Goal: Task Accomplishment & Management: Manage account settings

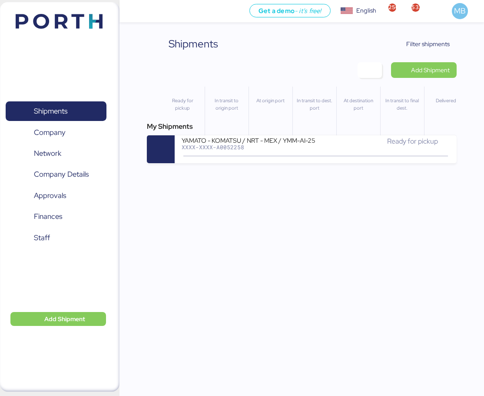
click at [433, 44] on span "Filter shipments" at bounding box center [427, 44] width 43 height 10
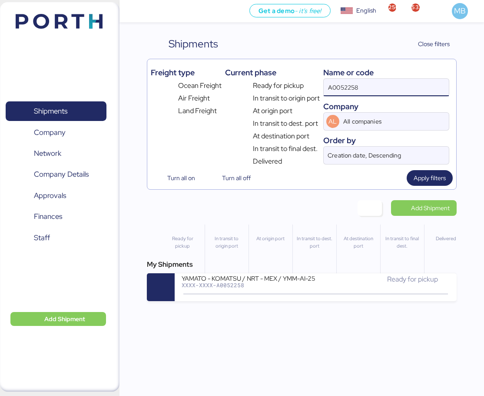
drag, startPoint x: 374, startPoint y: 87, endPoint x: 271, endPoint y: 78, distance: 103.4
click at [271, 78] on div "Freight type Ocean Freight Air Freight Land Freight Current phase Ready for pic…" at bounding box center [302, 115] width 302 height 104
paste input "O0050228"
type input "O0050228"
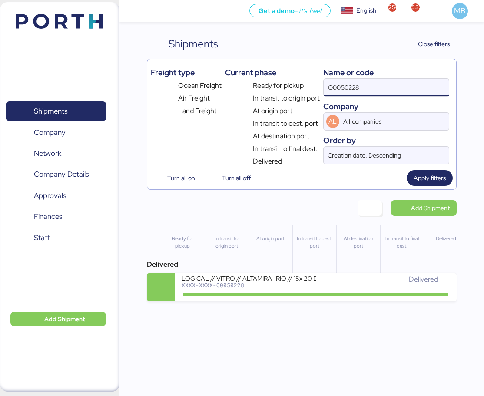
click at [333, 285] on div "Delivered" at bounding box center [383, 283] width 134 height 19
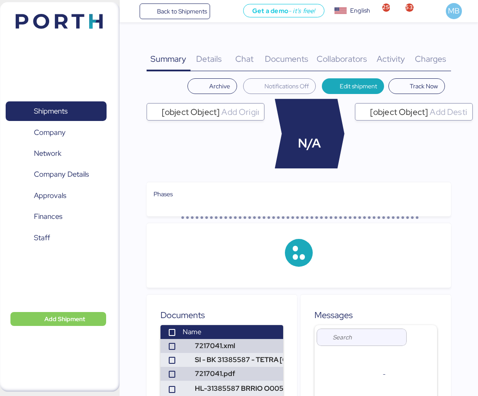
click at [436, 54] on span "Charges" at bounding box center [430, 58] width 31 height 11
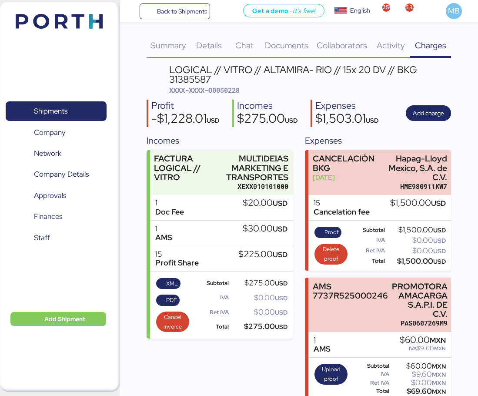
scroll to position [15, 0]
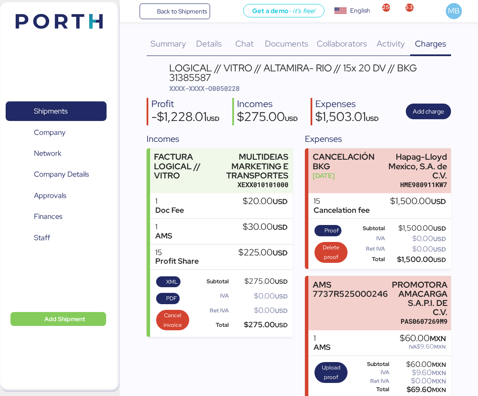
click at [73, 110] on span "Shipments" at bounding box center [55, 111] width 93 height 13
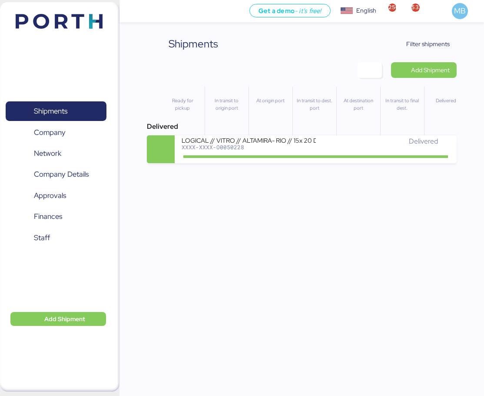
click at [437, 46] on span "Filter shipments" at bounding box center [427, 44] width 43 height 10
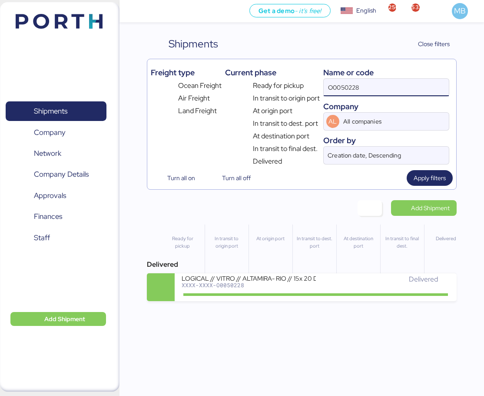
drag, startPoint x: 378, startPoint y: 90, endPoint x: 283, endPoint y: 89, distance: 95.2
click at [283, 89] on div "Freight type Ocean Freight Air Freight Land Freight Current phase Ready for pic…" at bounding box center [302, 115] width 302 height 104
paste input "O0050416"
type input "O0050416"
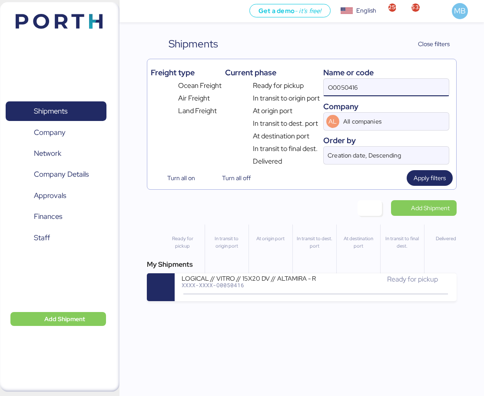
click at [318, 281] on div "Ready for pickup" at bounding box center [383, 279] width 134 height 10
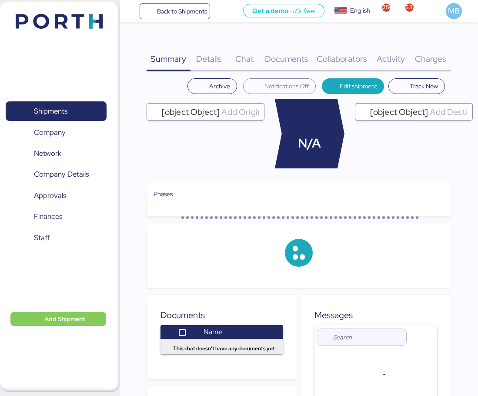
click at [448, 74] on div "Summary 0 Details 0 Chat 0 Documents 0 Collaborators 0 Activity 0 Charges 0 Arc…" at bounding box center [298, 306] width 304 height 540
click at [446, 60] on div "Charges 0" at bounding box center [430, 53] width 41 height 35
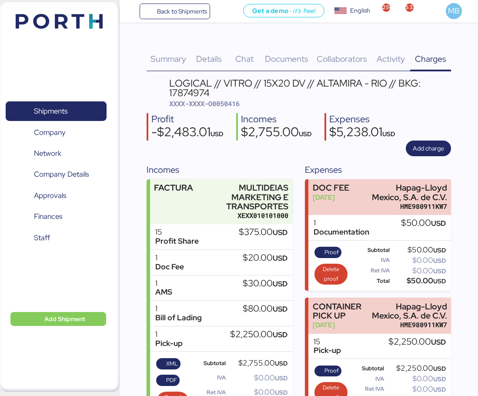
click at [69, 106] on span "Shipments" at bounding box center [55, 111] width 93 height 13
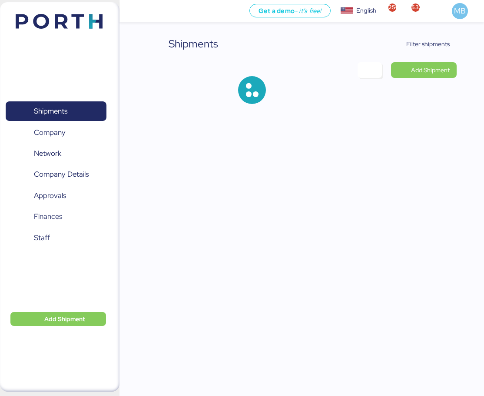
click at [433, 41] on span "Filter shipments" at bounding box center [427, 44] width 43 height 10
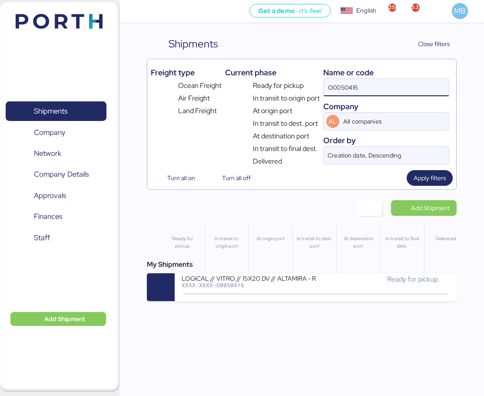
drag, startPoint x: 384, startPoint y: 81, endPoint x: 295, endPoint y: 80, distance: 89.5
click at [295, 80] on div "Freight type Ocean Freight Air Freight Land Freight Current phase Ready for pic…" at bounding box center [302, 115] width 302 height 104
paste input "O0050228"
type input "O0050228"
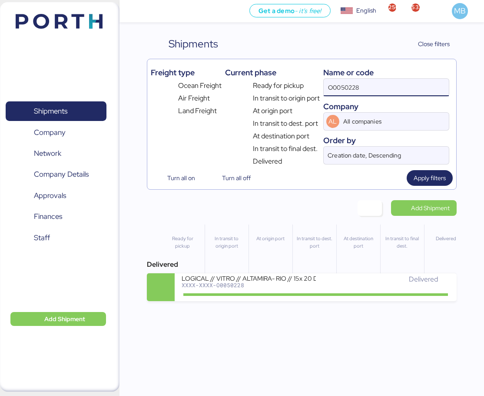
click at [310, 279] on div "LOGICAL // VITRO // ALTAMIRA- RIO // 15x 20 DV // BKG 31385587" at bounding box center [249, 277] width 134 height 7
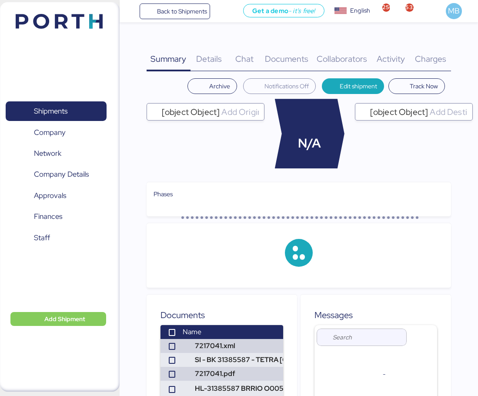
click at [440, 57] on span "Charges" at bounding box center [430, 58] width 31 height 11
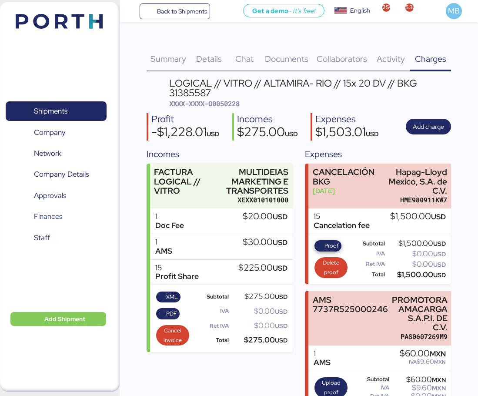
click at [322, 246] on span "Proof" at bounding box center [327, 246] width 21 height 10
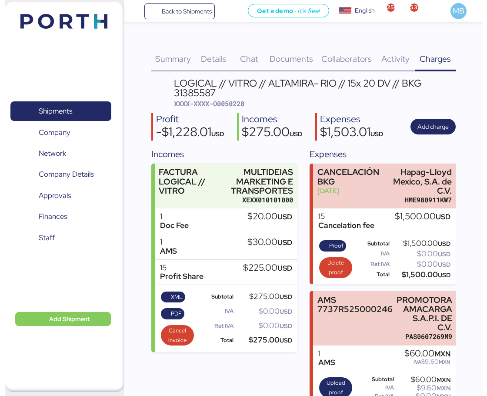
scroll to position [15, 0]
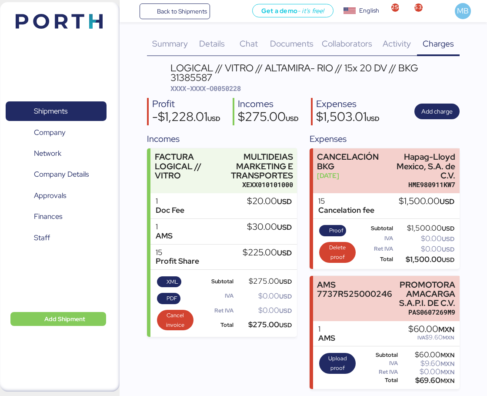
click at [46, 106] on span "Shipments" at bounding box center [50, 111] width 33 height 13
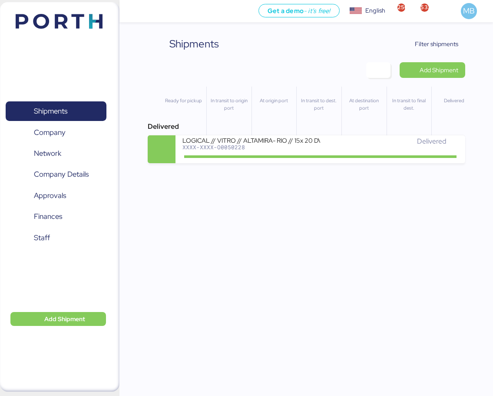
click at [448, 47] on span "Filter shipments" at bounding box center [436, 44] width 43 height 10
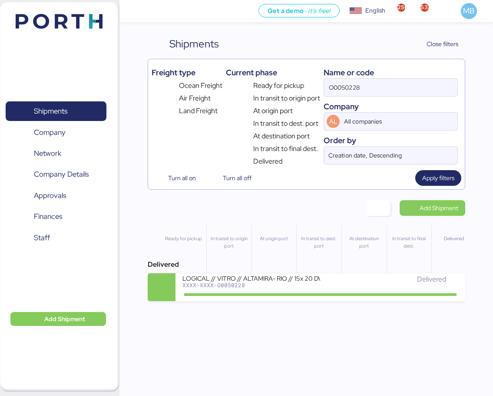
drag, startPoint x: 399, startPoint y: 86, endPoint x: 260, endPoint y: 85, distance: 139.1
click at [260, 85] on div "Freight type Ocean Freight Air Freight Land Freight Current phase Ready for pic…" at bounding box center [307, 115] width 310 height 104
paste input "O0051235"
type input "O0051235"
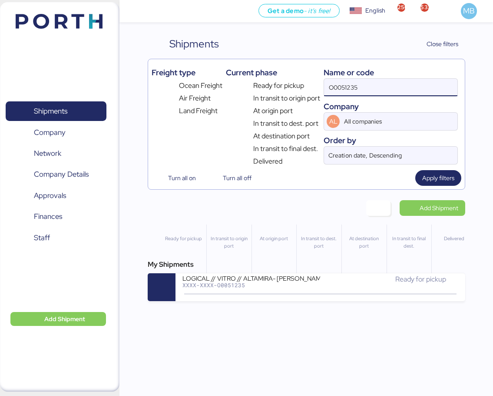
click at [304, 281] on div "LOGICAL // VITRO // ALTAMIRA- SALVADOR // 25x20DV // BKG: EBKG12956422" at bounding box center [252, 277] width 138 height 7
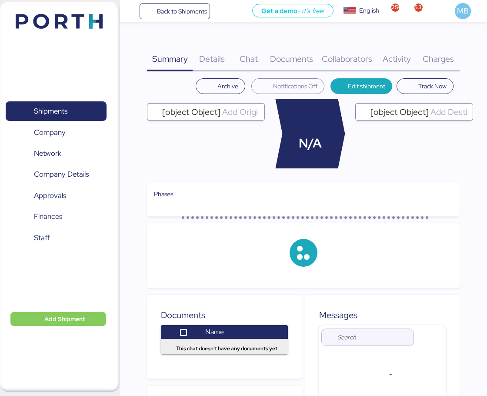
click at [443, 69] on div "Charges 0" at bounding box center [438, 53] width 43 height 35
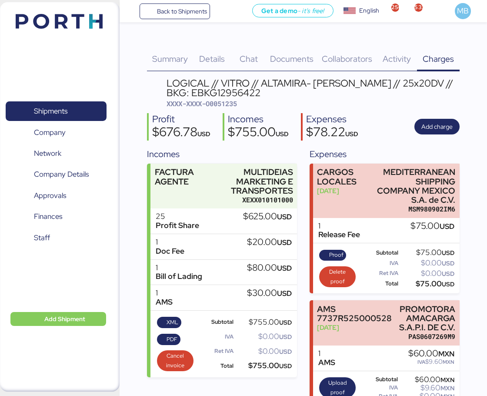
scroll to position [24, 0]
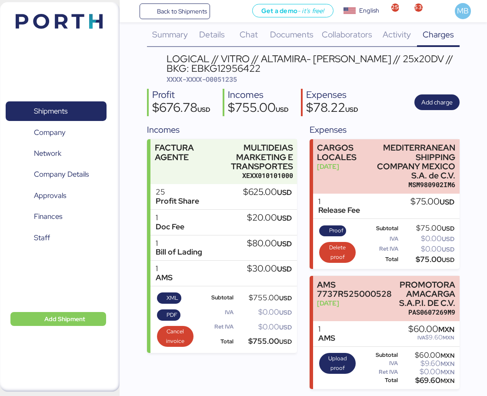
click at [81, 110] on span "Shipments" at bounding box center [55, 111] width 93 height 13
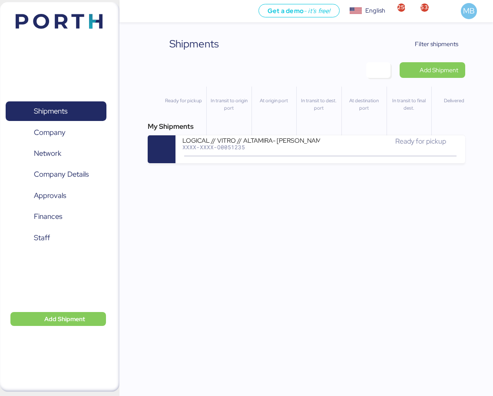
click at [440, 45] on span "Filter shipments" at bounding box center [436, 44] width 43 height 10
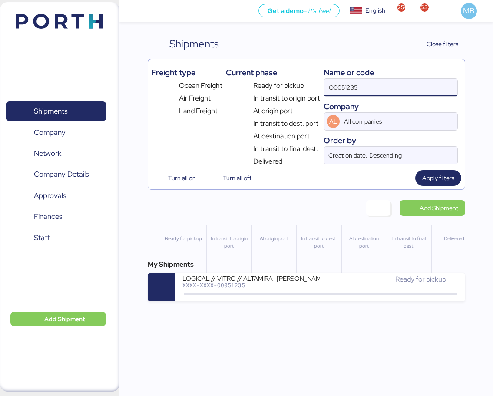
drag, startPoint x: 383, startPoint y: 79, endPoint x: 301, endPoint y: 81, distance: 82.6
click at [301, 81] on div "Freight type Ocean Freight Air Freight Land Freight Current phase Ready for pic…" at bounding box center [307, 115] width 310 height 104
paste input "O0050228"
type input "O0050228"
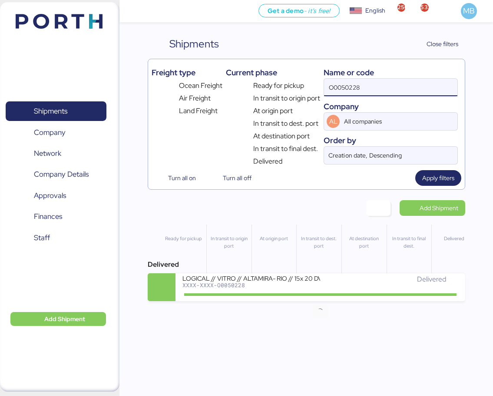
click at [323, 289] on div "Delivered" at bounding box center [389, 283] width 138 height 19
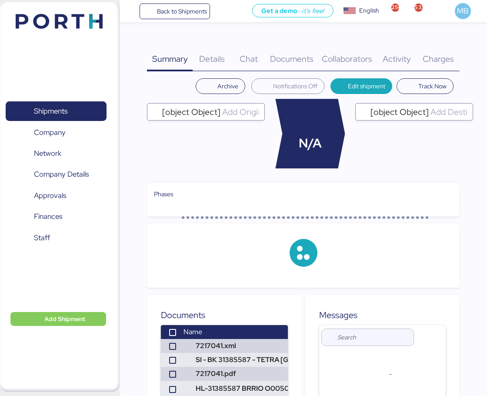
click at [441, 60] on span "Charges" at bounding box center [438, 58] width 31 height 11
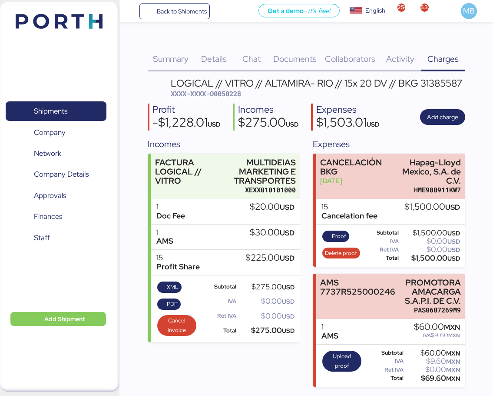
click at [479, 163] on div "Summary 0 Details 0 Chat 0 Documents 0 Collaborators 0 Activity 0 Charges 0 LOG…" at bounding box center [246, 193] width 493 height 386
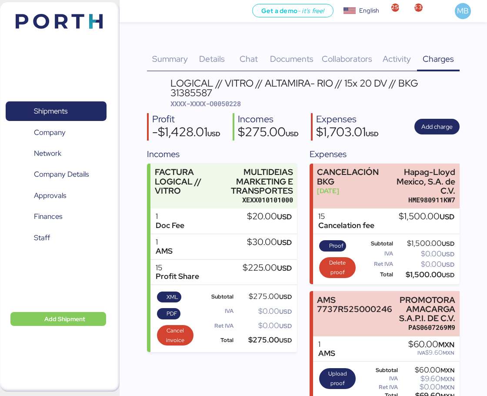
click at [77, 110] on span "Shipments" at bounding box center [55, 111] width 93 height 13
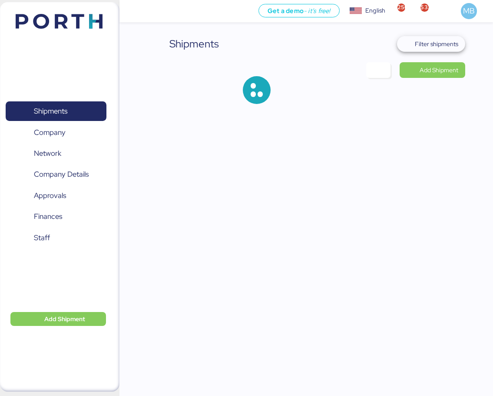
click at [440, 40] on span "Filter shipments" at bounding box center [436, 44] width 43 height 10
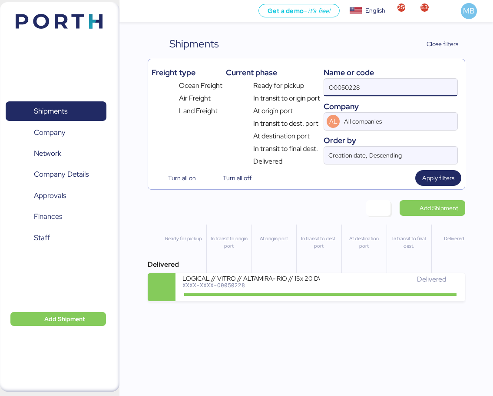
drag, startPoint x: 366, startPoint y: 84, endPoint x: 246, endPoint y: 84, distance: 120.0
click at [246, 84] on div "Freight type Ocean Freight Air Freight Land Freight Current phase Ready for pic…" at bounding box center [307, 115] width 310 height 104
paste input "O0050403"
type input "O0050403"
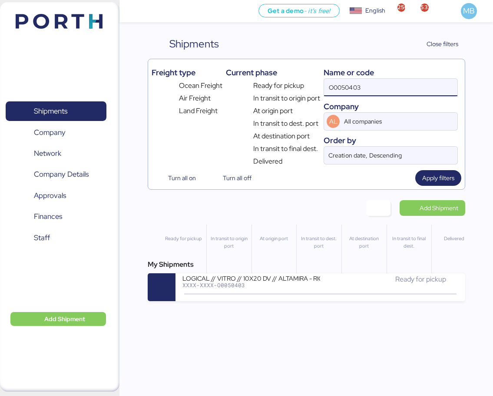
click at [324, 283] on div "Ready for pickup" at bounding box center [389, 279] width 138 height 10
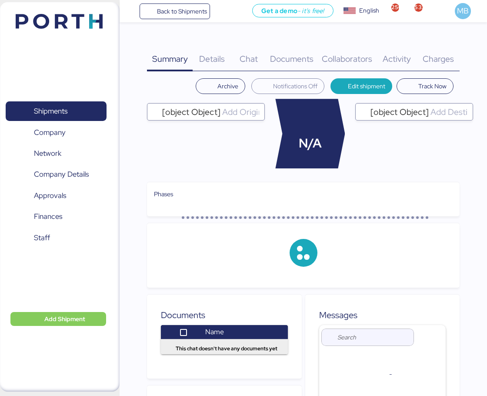
click at [447, 54] on span "Charges" at bounding box center [438, 58] width 31 height 11
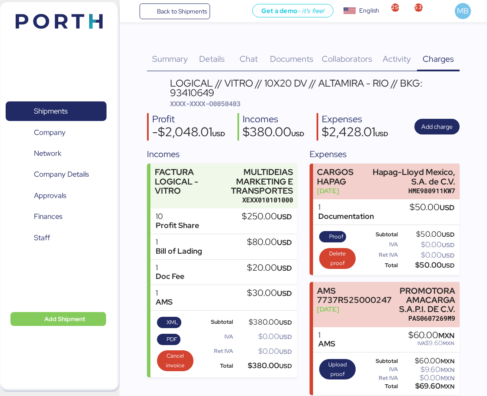
click at [67, 108] on span "Shipments" at bounding box center [50, 111] width 33 height 13
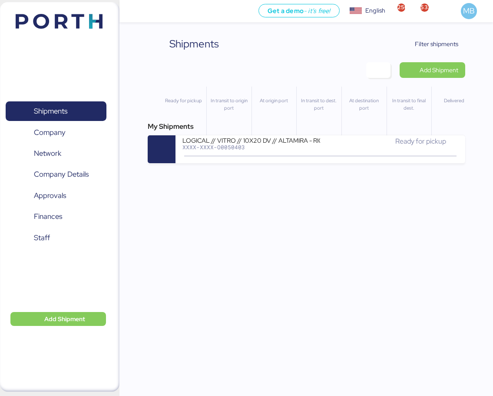
click at [443, 43] on span "Filter shipments" at bounding box center [436, 44] width 43 height 10
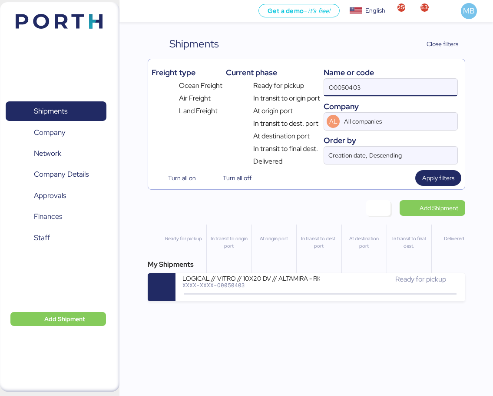
drag, startPoint x: 383, startPoint y: 83, endPoint x: 316, endPoint y: 87, distance: 66.6
click at [316, 87] on div "Freight type Ocean Freight Air Freight Land Freight Current phase Ready for pic…" at bounding box center [307, 115] width 310 height 104
paste input "O0050403"
type input "O0050403"
click at [352, 284] on div "Ready for pickup" at bounding box center [389, 279] width 138 height 10
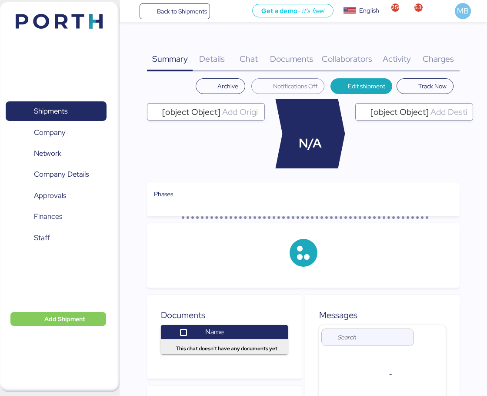
click at [439, 50] on div "Charges 0" at bounding box center [438, 53] width 43 height 35
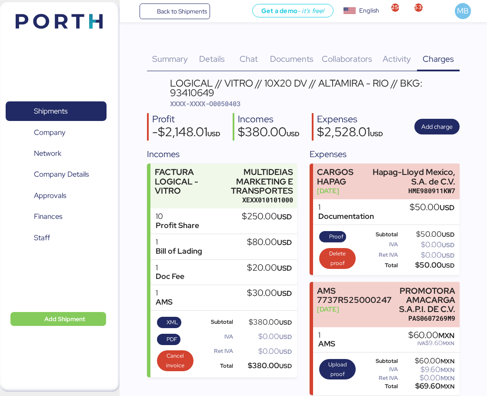
click at [76, 107] on span "Shipments" at bounding box center [55, 111] width 93 height 13
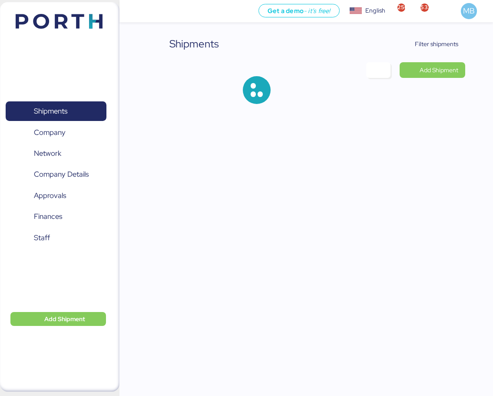
click at [442, 47] on span "Filter shipments" at bounding box center [436, 44] width 43 height 10
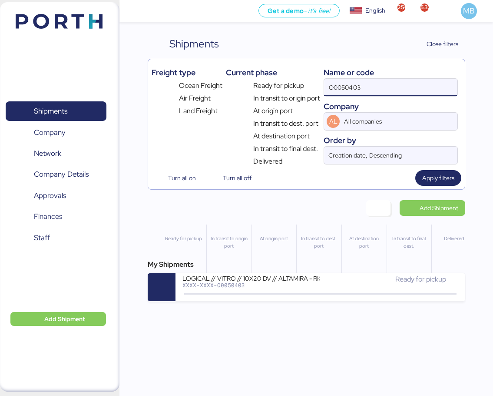
drag, startPoint x: 389, startPoint y: 85, endPoint x: 306, endPoint y: 85, distance: 83.5
click at [306, 85] on div "Freight type Ocean Freight Air Freight Land Freight Current phase Ready for pic…" at bounding box center [307, 115] width 310 height 104
paste input "O0050437"
type input "O0050437"
click at [373, 295] on icon at bounding box center [365, 294] width 42 height 10
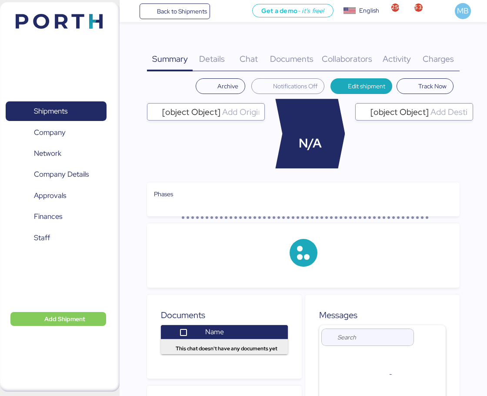
click at [448, 56] on span "Charges" at bounding box center [438, 58] width 31 height 11
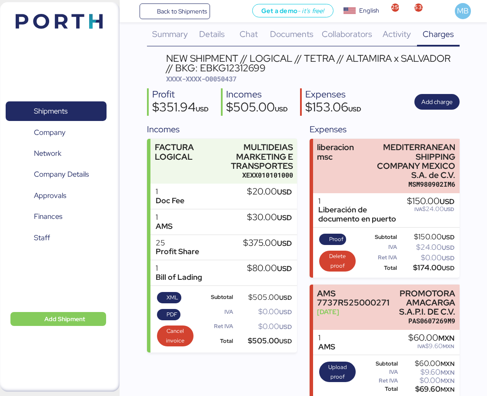
scroll to position [38, 0]
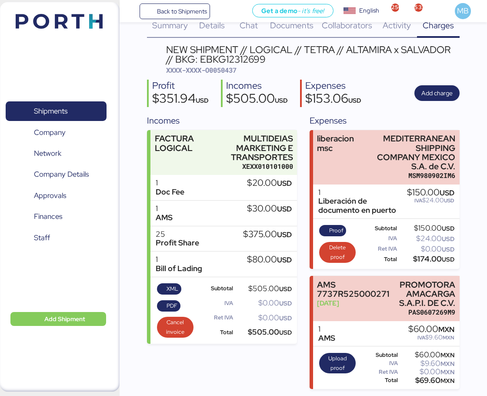
click at [62, 109] on span "Shipments" at bounding box center [50, 111] width 33 height 13
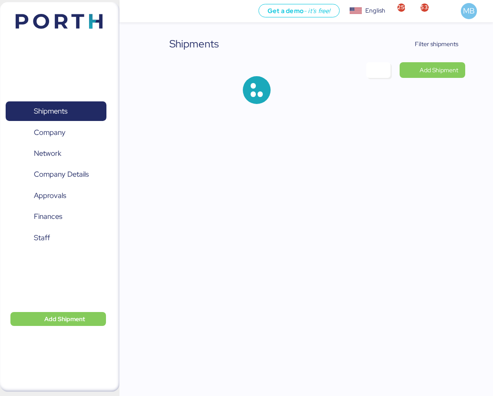
click at [446, 47] on span "Filter shipments" at bounding box center [436, 44] width 43 height 10
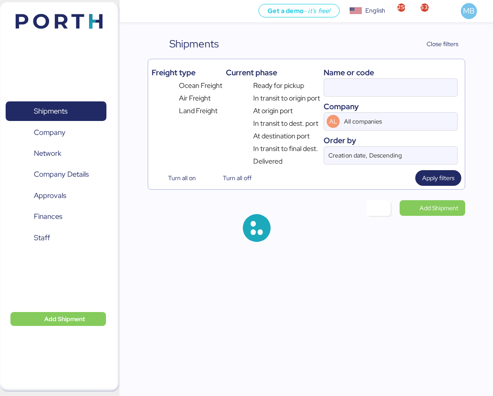
type input "O0050437"
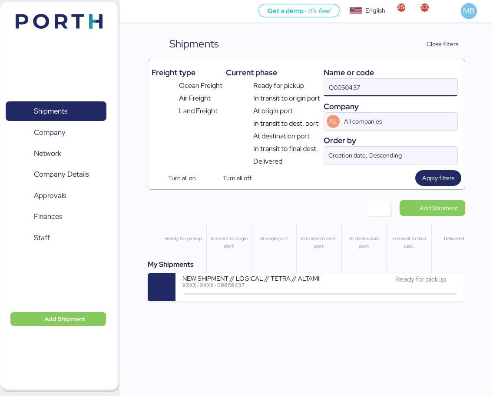
drag, startPoint x: 386, startPoint y: 90, endPoint x: 290, endPoint y: 90, distance: 96.9
click at [290, 90] on div "Freight type Ocean Freight Air Freight Land Freight Current phase Ready for pic…" at bounding box center [307, 115] width 310 height 104
paste input "O0050416"
type input "O0050416"
click at [272, 281] on div "LOGICAL // VITRO // 15X20 DV // ALTAMIRA - RIO // BKG: 17874974" at bounding box center [252, 277] width 138 height 7
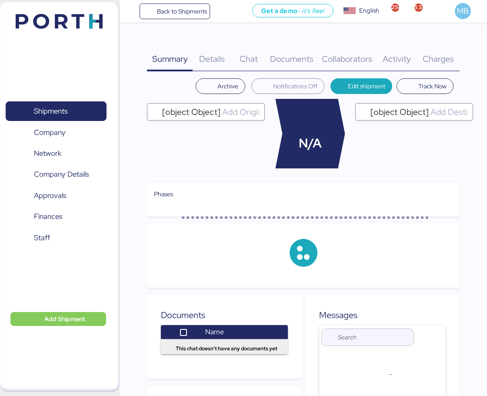
click at [447, 56] on span "Charges" at bounding box center [438, 58] width 31 height 11
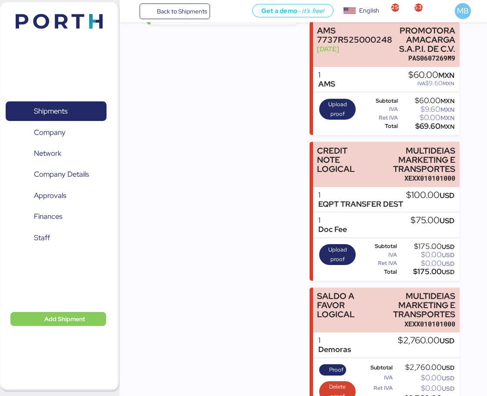
scroll to position [413, 0]
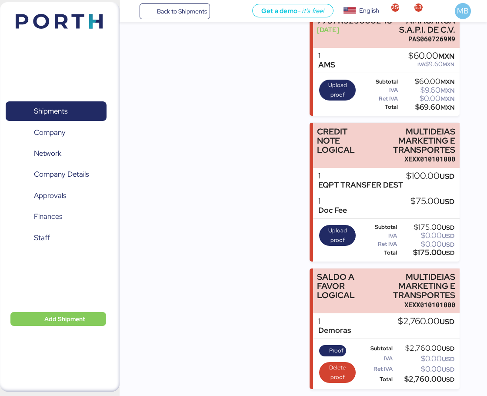
click at [427, 146] on div "MULTIDEIAS MARKETING E TRANSPORTES" at bounding box center [414, 140] width 83 height 27
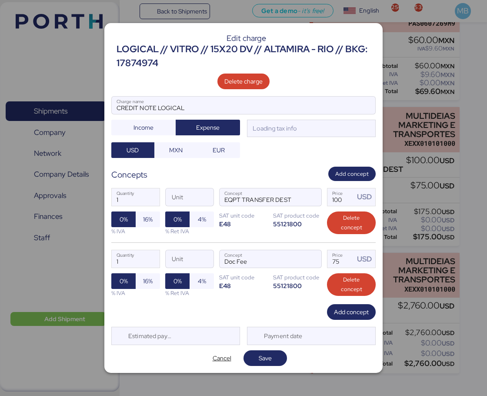
scroll to position [0, 0]
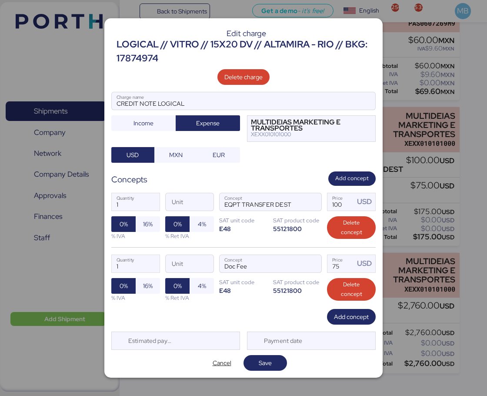
click at [220, 361] on span "Cancel" at bounding box center [222, 362] width 19 height 10
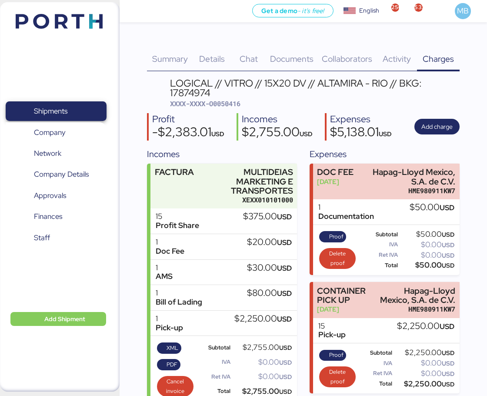
click at [82, 117] on span "Shipments" at bounding box center [55, 111] width 93 height 13
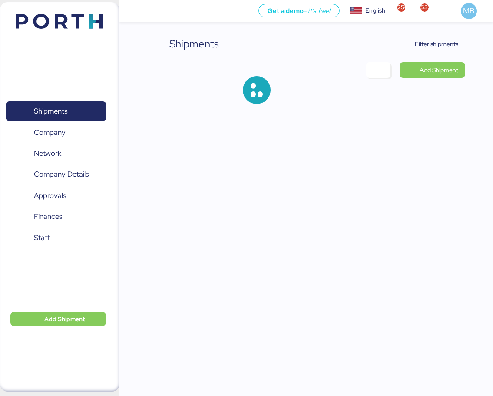
click at [440, 47] on span "Filter shipments" at bounding box center [436, 44] width 43 height 10
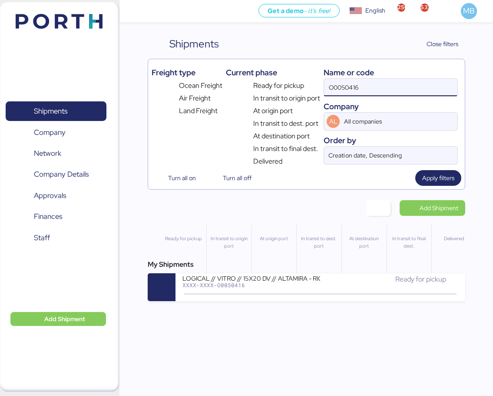
drag, startPoint x: 380, startPoint y: 83, endPoint x: 313, endPoint y: 82, distance: 67.4
click at [313, 82] on div "Freight type Ocean Freight Air Freight Land Freight Current phase Ready for pic…" at bounding box center [307, 115] width 310 height 104
paste input "O0051628"
type input "O0051628"
click at [342, 281] on div "In transit to dest. port" at bounding box center [389, 279] width 138 height 10
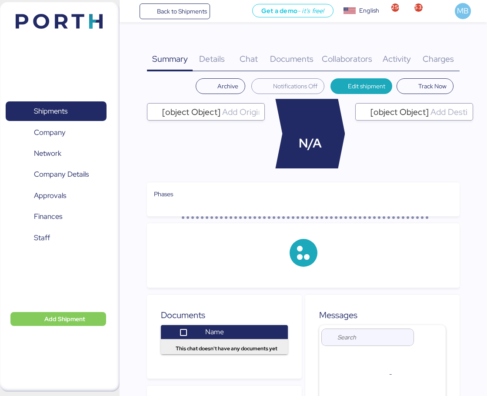
click at [452, 53] on div "Charges 0" at bounding box center [438, 53] width 43 height 35
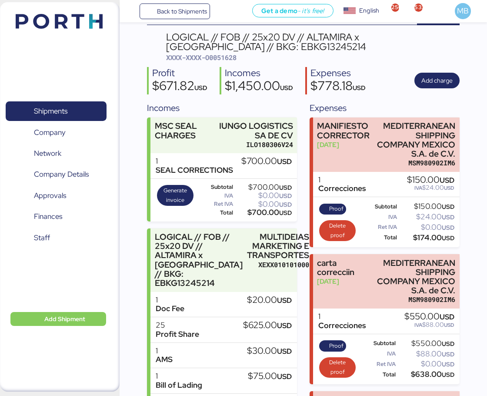
scroll to position [133, 0]
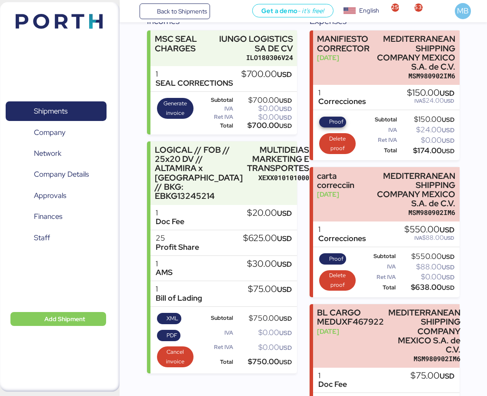
click at [330, 123] on span "Proof" at bounding box center [336, 122] width 14 height 10
click at [339, 260] on span "Proof" at bounding box center [336, 259] width 14 height 10
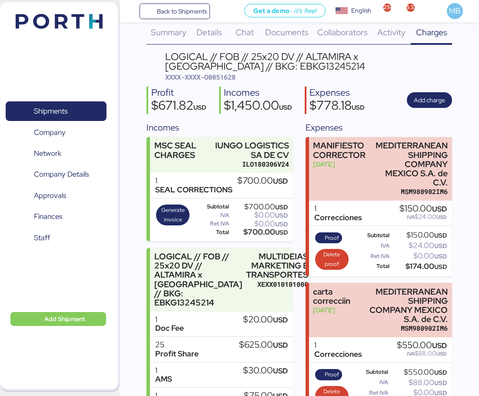
scroll to position [0, 0]
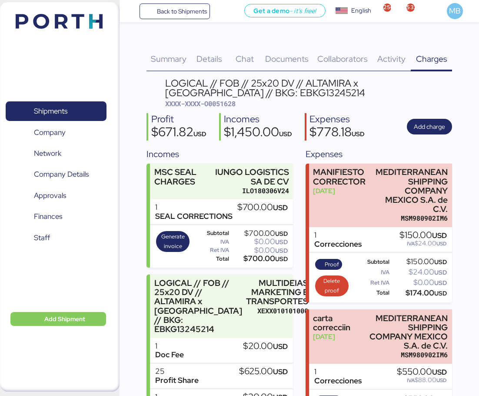
click at [73, 111] on span "Shipments" at bounding box center [55, 111] width 93 height 13
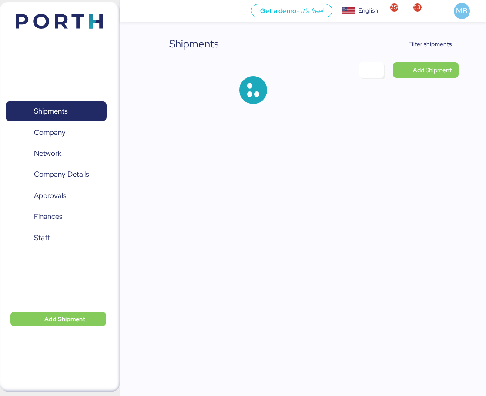
click at [443, 40] on span "Filter shipments" at bounding box center [429, 44] width 43 height 10
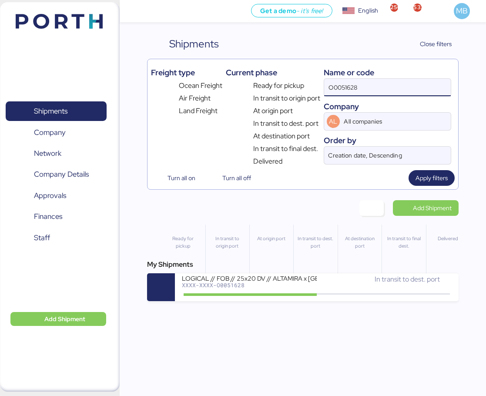
drag, startPoint x: 383, startPoint y: 83, endPoint x: 300, endPoint y: 83, distance: 82.2
click at [300, 83] on div "Freight type Ocean Freight Air Freight Land Freight Current phase Ready for pic…" at bounding box center [302, 115] width 303 height 104
type input "borgo"
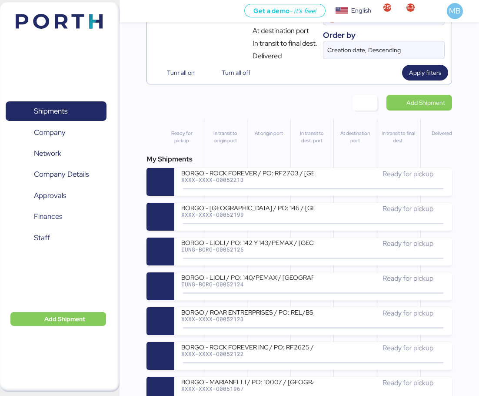
scroll to position [522, 0]
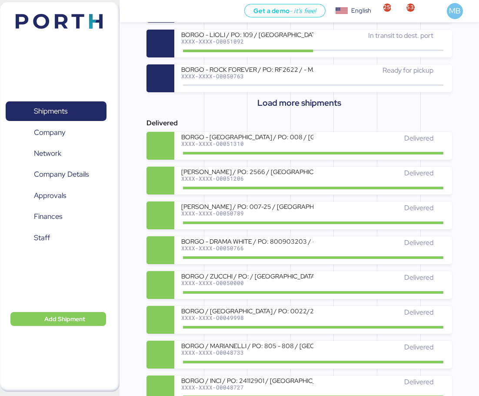
click at [303, 106] on span "Load more shipments" at bounding box center [299, 103] width 84 height 14
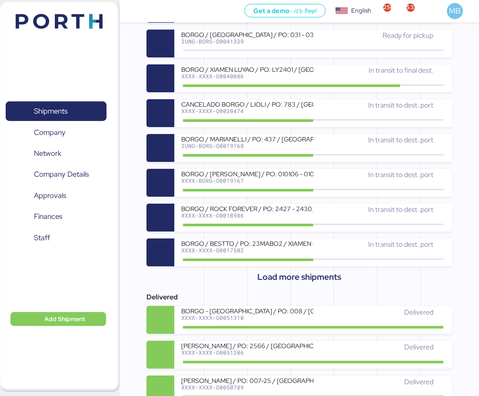
scroll to position [609, 0]
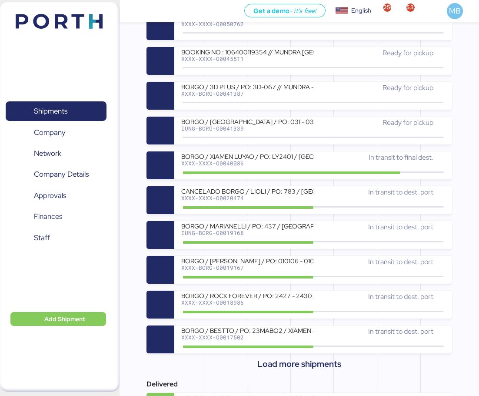
click at [305, 94] on div "XXXX-BORG-O0041387" at bounding box center [247, 93] width 132 height 6
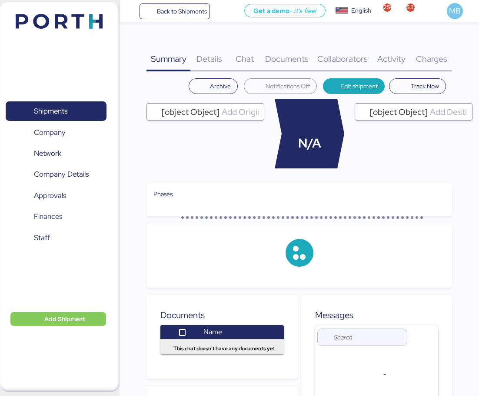
click at [181, 12] on span "Back to Shipments" at bounding box center [182, 11] width 50 height 10
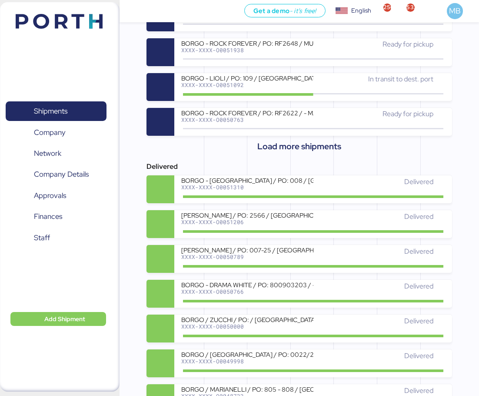
scroll to position [319, 0]
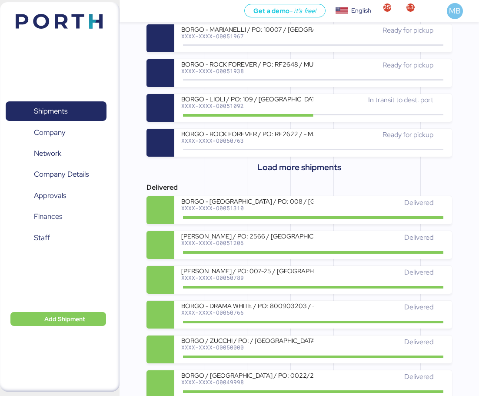
click at [311, 169] on span "Load more shipments" at bounding box center [299, 167] width 84 height 14
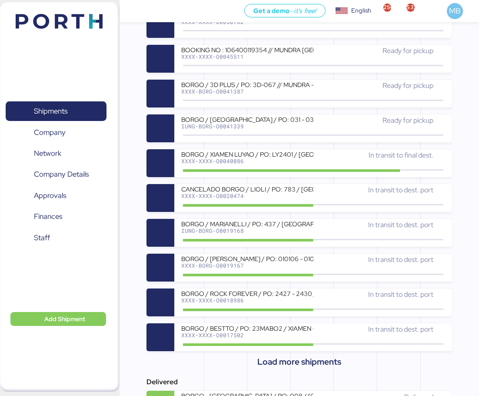
scroll to position [493, 0]
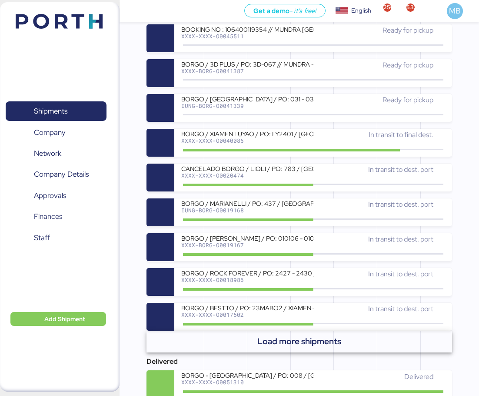
click at [303, 339] on span "Load more shipments" at bounding box center [299, 341] width 84 height 14
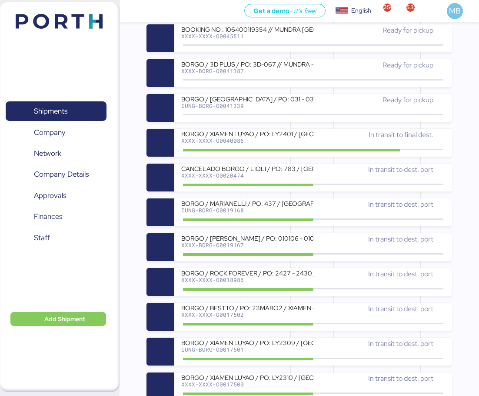
scroll to position [580, 0]
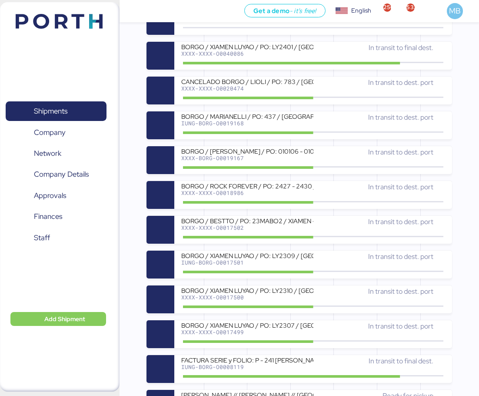
click at [312, 255] on div "BORGO / XIAMEN LUYAO / PO: LY2309 / [GEOGRAPHIC_DATA] - [GEOGRAPHIC_DATA] / 2x2…" at bounding box center [247, 254] width 132 height 7
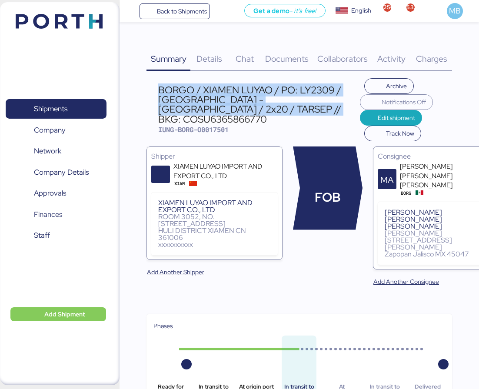
drag, startPoint x: 270, startPoint y: 115, endPoint x: 160, endPoint y: 90, distance: 112.3
click at [160, 90] on div "BORGO / XIAMEN LUYAO / PO: LY2309 / [GEOGRAPHIC_DATA] - [GEOGRAPHIC_DATA] / 2x2…" at bounding box center [259, 104] width 202 height 39
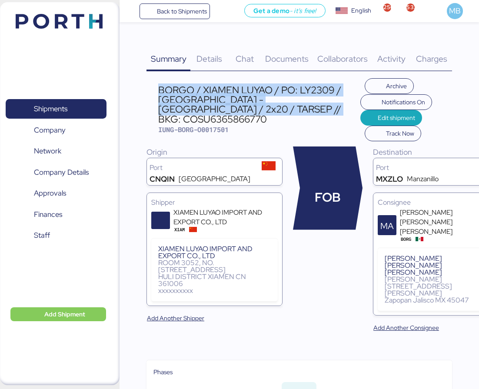
copy div "BORGO / XIAMEN LUYAO / PO: LY2309 / [GEOGRAPHIC_DATA] - [GEOGRAPHIC_DATA] / 2x2…"
click at [79, 105] on span "Shipments" at bounding box center [55, 109] width 93 height 13
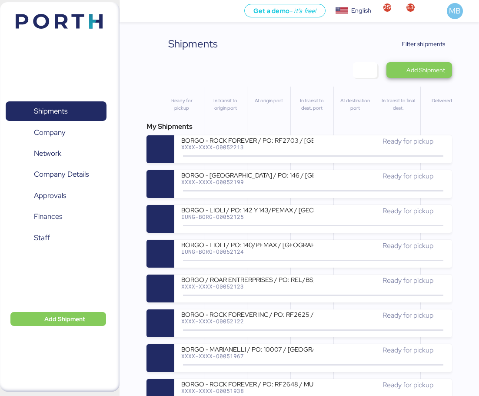
click at [433, 70] on span "Add Shipment" at bounding box center [425, 70] width 39 height 10
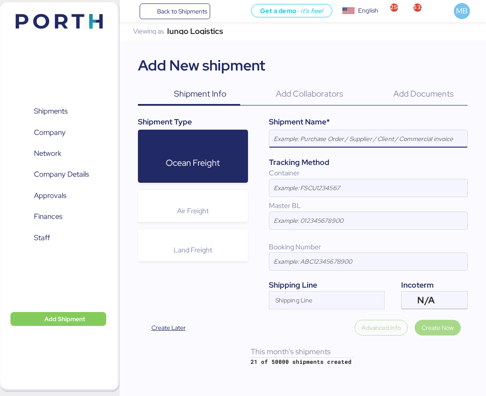
click at [363, 140] on input at bounding box center [368, 138] width 198 height 17
paste input "BORGO / XIAMEN LUYAO / PO: LY2309 / [GEOGRAPHIC_DATA] - [GEOGRAPHIC_DATA] / 2x2…"
type input "BORGO / XIAMEN LUYAO / PO: LY2309 / [GEOGRAPHIC_DATA] - [GEOGRAPHIC_DATA] / 2x2…"
click at [448, 300] on div "N/A" at bounding box center [433, 299] width 32 height 17
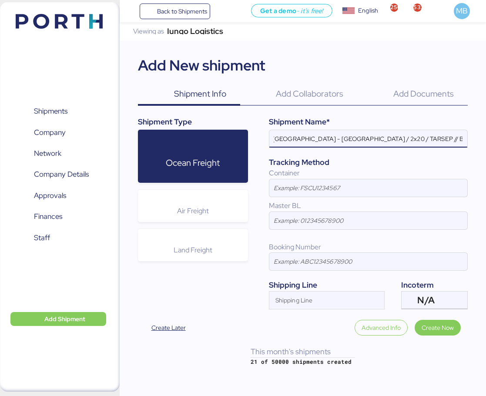
scroll to position [0, 0]
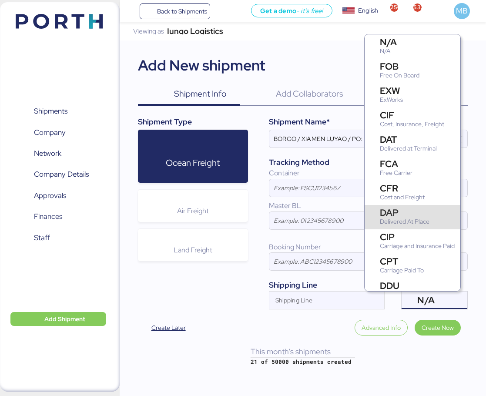
click at [435, 216] on div "DAP Delivered At Place" at bounding box center [412, 217] width 96 height 24
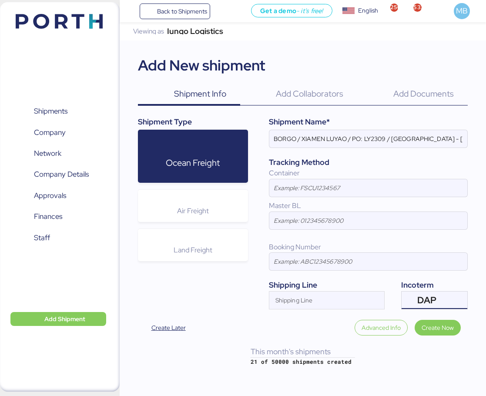
click at [310, 303] on input "Shipping Line" at bounding box center [319, 302] width 100 height 10
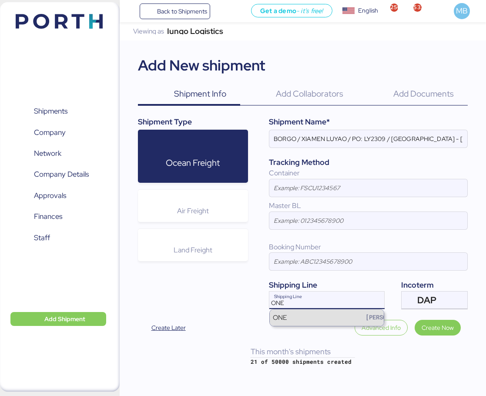
type input "ONE"
drag, startPoint x: 312, startPoint y: 314, endPoint x: 316, endPoint y: 311, distance: 4.7
click at [313, 314] on div "ONE [PERSON_NAME]" at bounding box center [327, 317] width 114 height 17
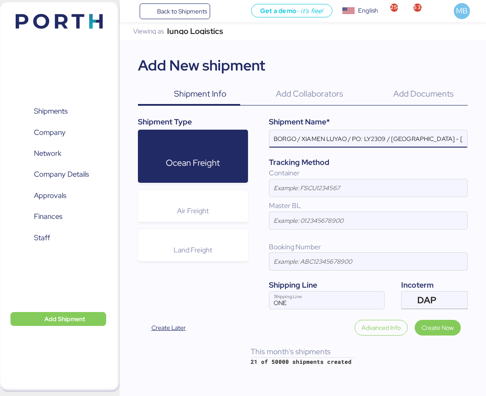
click at [382, 140] on input "BORGO / XIAMEN LUYAO / PO: LY2309 / [GEOGRAPHIC_DATA] - [GEOGRAPHIC_DATA] / 2x2…" at bounding box center [368, 138] width 198 height 17
paste input "501 Y LY502"
click at [416, 137] on input "BORGO / XIAMEN LUYAO / PO: LY501 Y LY502 / CHINA - MANZANILLO / 2x20 / TARSEP /…" at bounding box center [368, 138] width 198 height 17
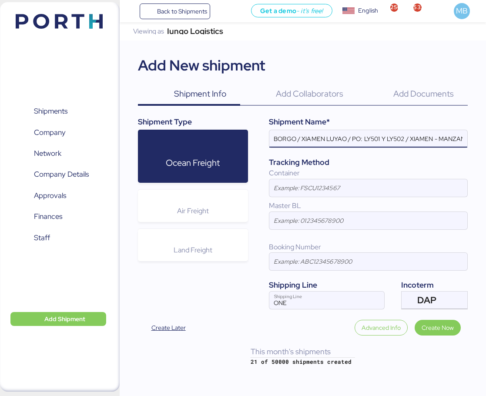
click at [301, 133] on input "BORGO / XIAMEN LUYAO / PO: LY501 Y LY502 / XIAMEN - MANZANILLO / 2x20 / TARSEP …" at bounding box center [368, 138] width 198 height 17
click at [368, 139] on input "BORGO - XIAMEN LUYAO / PO: LY501 Y LY502 / XIAMEN - MANZANILLO / 2x20 / TARSEP …" at bounding box center [368, 138] width 198 height 17
drag, startPoint x: 386, startPoint y: 140, endPoint x: 479, endPoint y: 140, distance: 93.0
click at [479, 140] on div "Iungo Logistics Viewing as Iungo Logistics Add New shipment Shipment Info 0 Add…" at bounding box center [303, 193] width 366 height 343
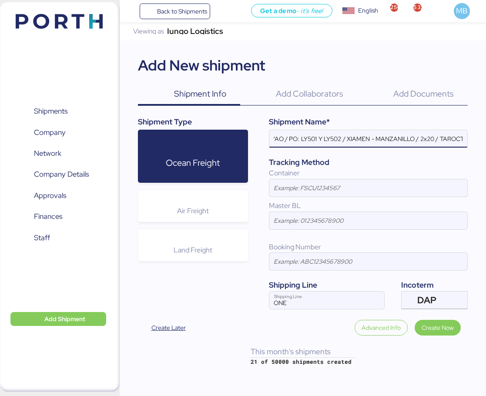
scroll to position [0, 67]
type input "BORGO - XIAMEN LUYAO / PO: LY501 Y LY502 / XIAMEN - MANZANILLO / 2x20 / TAROCT"
click at [440, 329] on span "Create Now" at bounding box center [437, 327] width 32 height 10
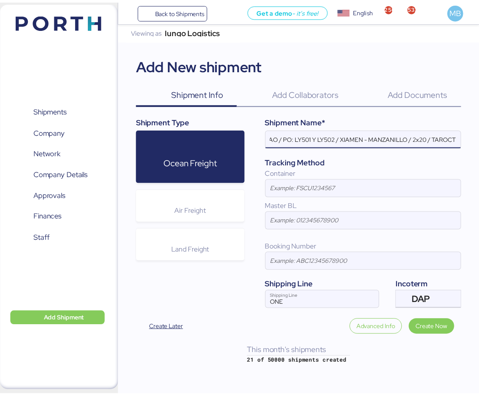
scroll to position [0, 0]
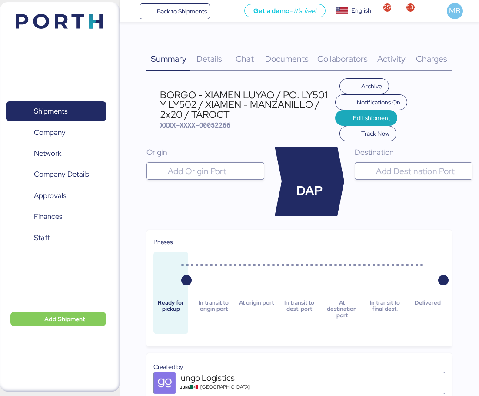
click at [209, 170] on input "search" at bounding box center [213, 171] width 94 height 10
type input "XIAMEN"
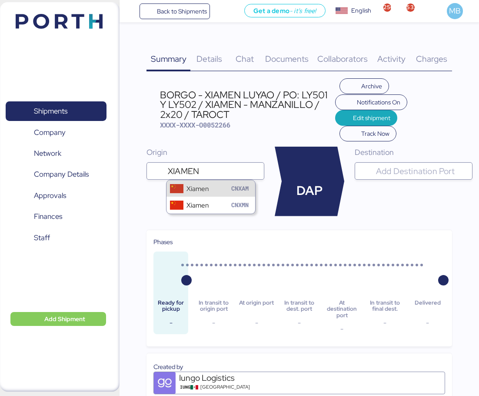
click at [219, 184] on div "Xiamen CNXAM" at bounding box center [210, 188] width 89 height 17
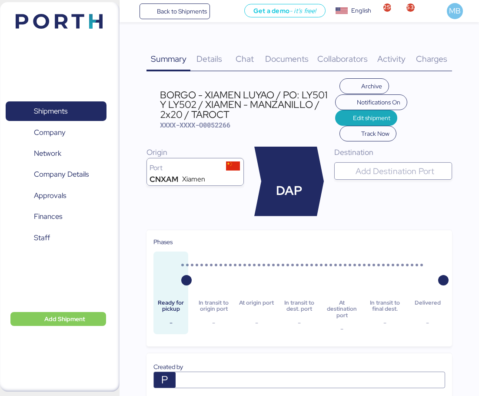
click at [383, 169] on input "search" at bounding box center [401, 171] width 94 height 10
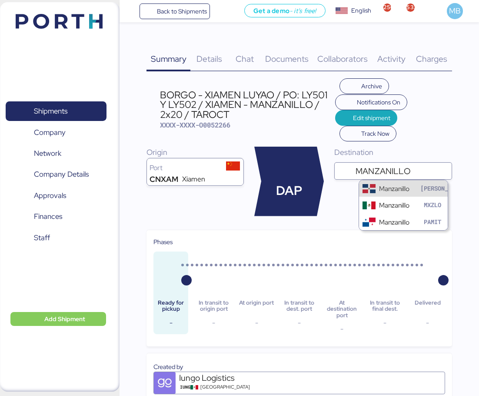
type input "MANZANILLO"
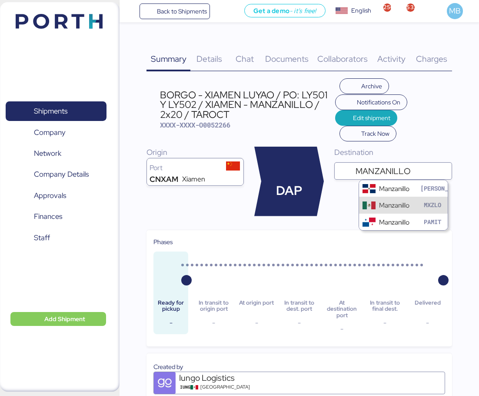
click at [386, 200] on div "Manzanillo MXZLO" at bounding box center [403, 204] width 89 height 17
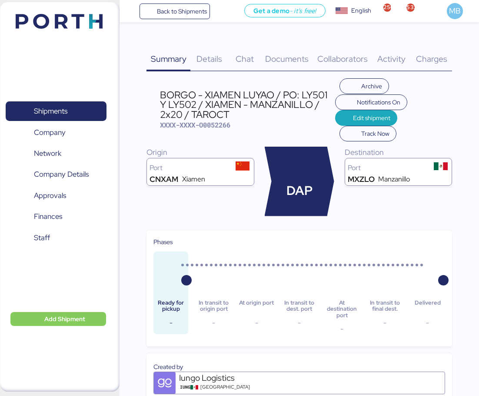
click at [216, 60] on span "Details" at bounding box center [209, 58] width 26 height 11
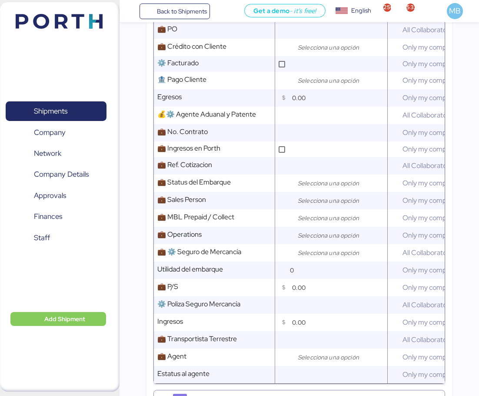
scroll to position [435, 0]
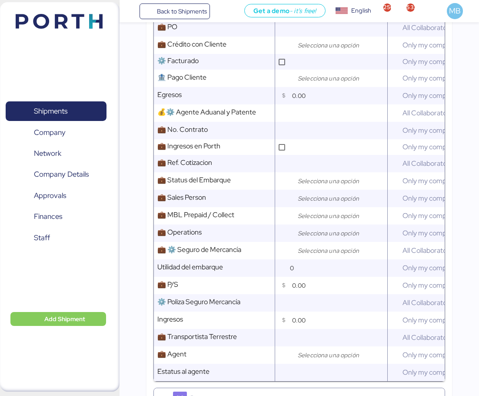
click at [323, 186] on input "search" at bounding box center [341, 181] width 91 height 10
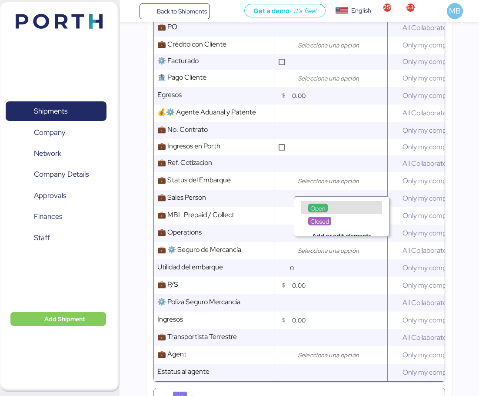
click at [0, 0] on span "Comment" at bounding box center [0, 0] width 0 height 0
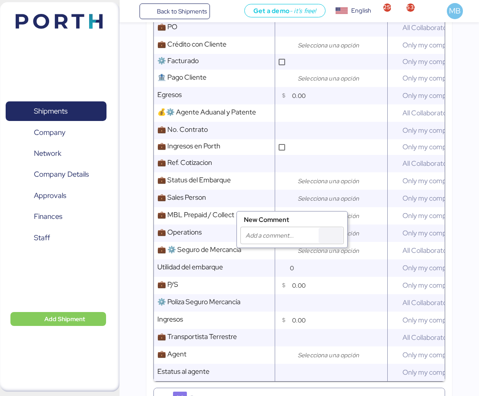
click at [307, 200] on input "search" at bounding box center [341, 198] width 91 height 10
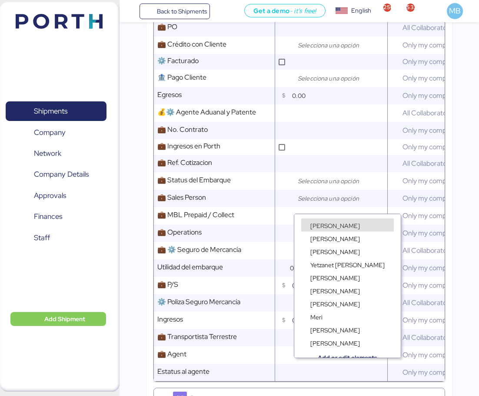
click at [313, 223] on span "[PERSON_NAME]" at bounding box center [335, 226] width 50 height 8
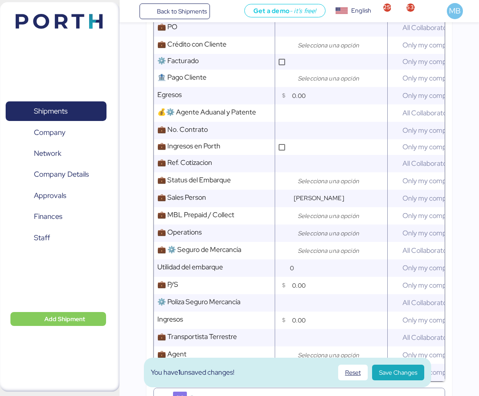
click at [321, 235] on input "search" at bounding box center [341, 233] width 91 height 10
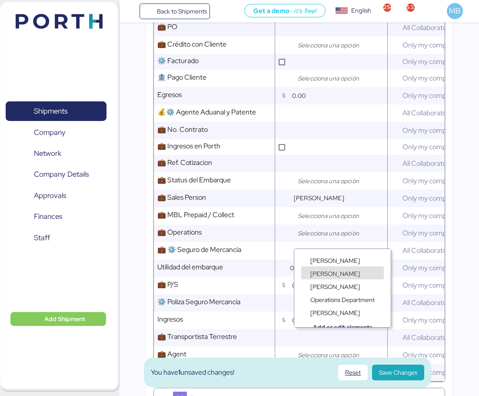
click at [336, 271] on span "[PERSON_NAME]" at bounding box center [335, 274] width 50 height 8
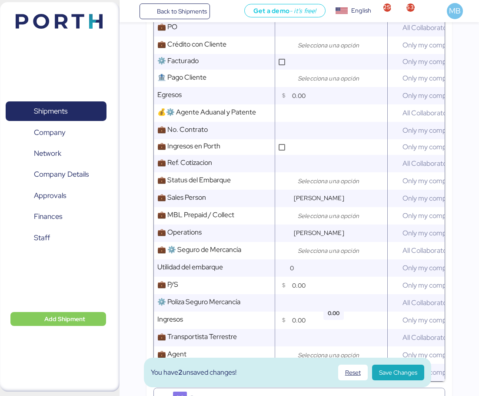
click at [311, 293] on input "0.00" at bounding box center [339, 284] width 95 height 17
type input "60.00"
click at [321, 221] on input "search" at bounding box center [341, 215] width 91 height 10
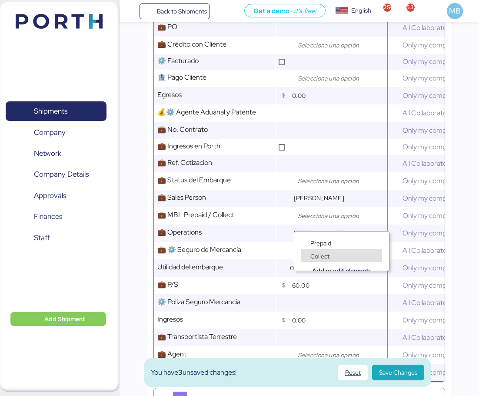
click at [320, 255] on span "Collect" at bounding box center [319, 256] width 19 height 8
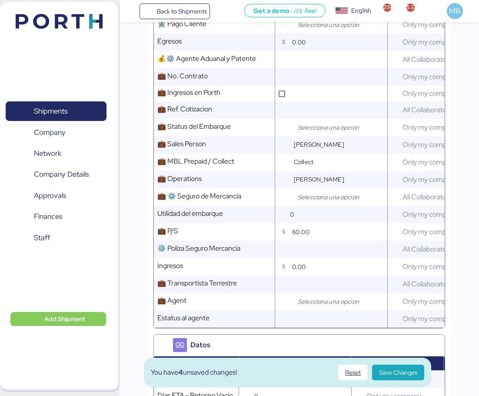
scroll to position [522, 0]
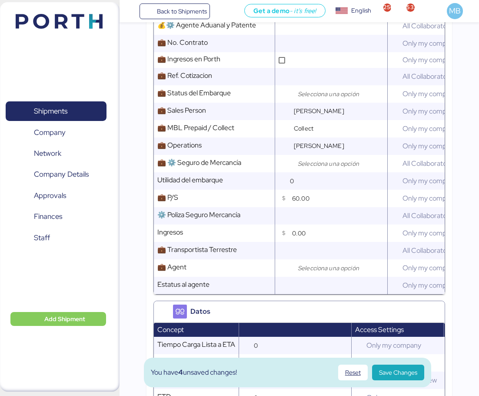
click at [323, 270] on input "search" at bounding box center [341, 268] width 91 height 10
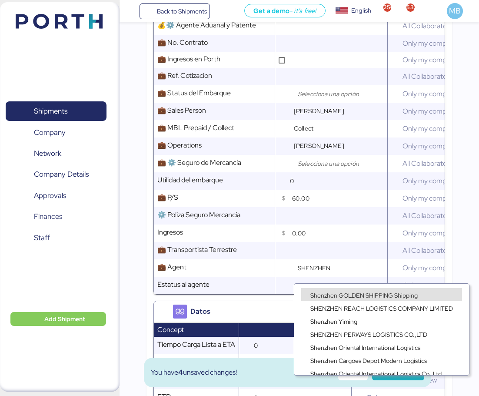
type input "SHENZHEN"
click at [413, 295] on span "Shenzhen GOLDEN SHIPPING Shipping" at bounding box center [363, 295] width 107 height 8
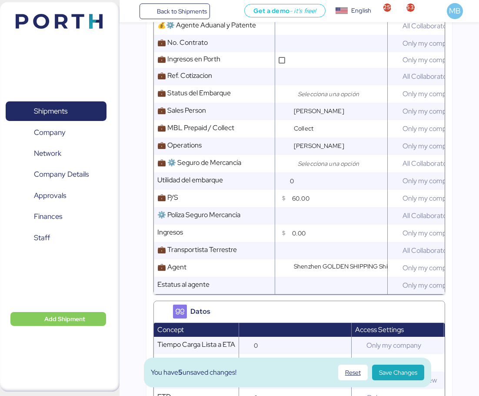
click at [410, 370] on span "Save Changes" at bounding box center [398, 372] width 38 height 10
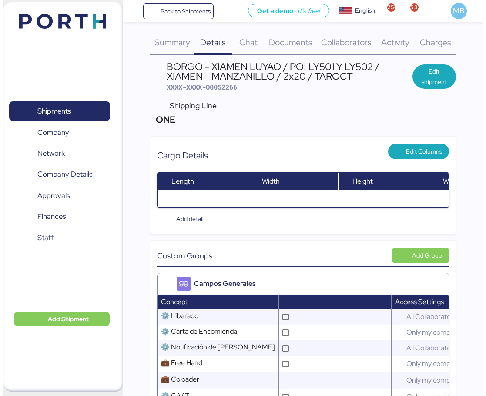
scroll to position [0, 0]
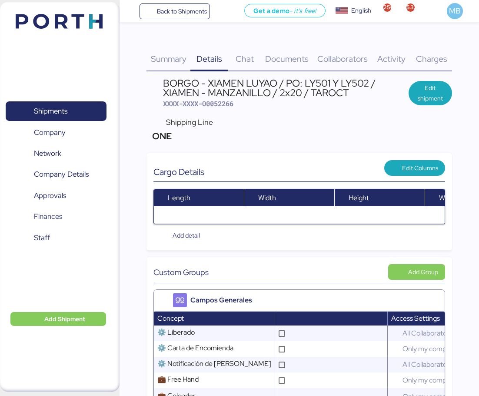
click at [287, 58] on span "Documents" at bounding box center [286, 58] width 43 height 11
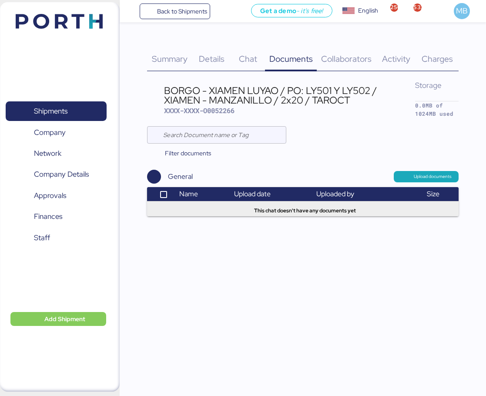
click at [431, 58] on span "Charges" at bounding box center [436, 58] width 31 height 11
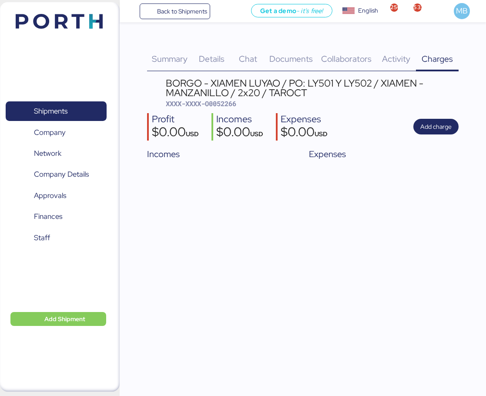
click at [180, 60] on span "Summary" at bounding box center [170, 58] width 36 height 11
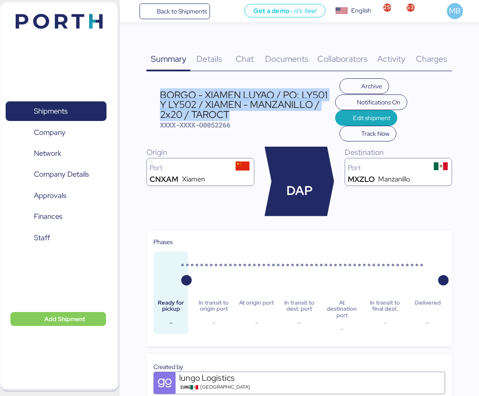
drag, startPoint x: 236, startPoint y: 114, endPoint x: 162, endPoint y: 94, distance: 77.4
click at [162, 94] on div "BORGO - XIAMEN LUYAO / PO: LY501 Y LY502 / XIAMEN - MANZANILLO / 2x20 / TAROCT" at bounding box center [247, 104] width 175 height 29
copy div "BORGO - XIAMEN LUYAO / PO: LY501 Y LY502 / XIAMEN - MANZANILLO / 2x20 / TAROCT"
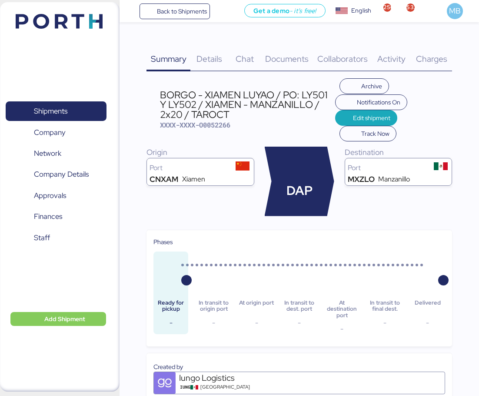
click at [227, 124] on span "XXXX-XXXX-O0052266" at bounding box center [195, 124] width 70 height 9
copy span "O0052266"
click at [220, 122] on span "XXXX-XXXX-O0052266" at bounding box center [195, 124] width 70 height 9
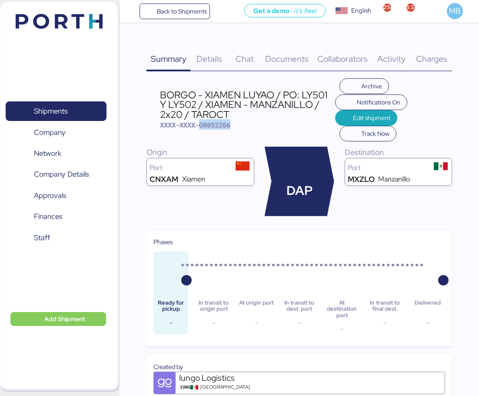
click at [226, 123] on span "XXXX-XXXX-O0052266" at bounding box center [195, 124] width 70 height 9
click at [238, 115] on div "BORGO - XIAMEN LUYAO / PO: LY501 Y LY502 / XIAMEN - MANZANILLO / 2x20 / TAROCT" at bounding box center [247, 104] width 175 height 29
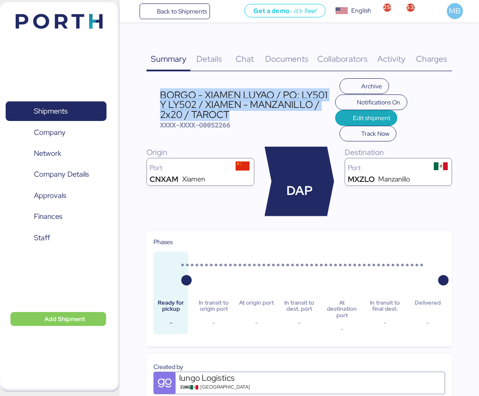
drag, startPoint x: 236, startPoint y: 115, endPoint x: 160, endPoint y: 95, distance: 78.1
click at [160, 95] on div "BORGO - XIAMEN LUYAO / PO: LY501 Y LY502 / XIAMEN - MANZANILLO / 2x20 / TAROCT" at bounding box center [247, 104] width 175 height 29
copy div "BORGO - XIAMEN LUYAO / PO: LY501 Y LY502 / XIAMEN - MANZANILLO / 2x20 / TAROCT"
click at [70, 107] on span "Shipments" at bounding box center [55, 111] width 93 height 13
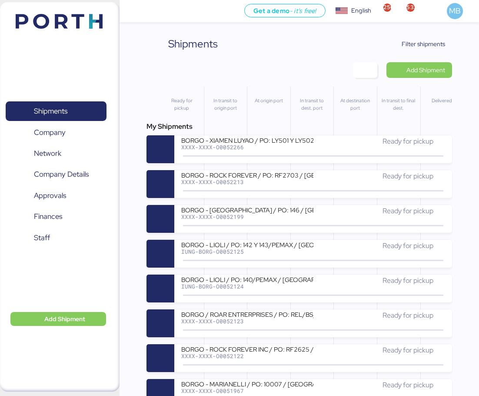
click at [439, 68] on span "Add Shipment" at bounding box center [425, 70] width 39 height 10
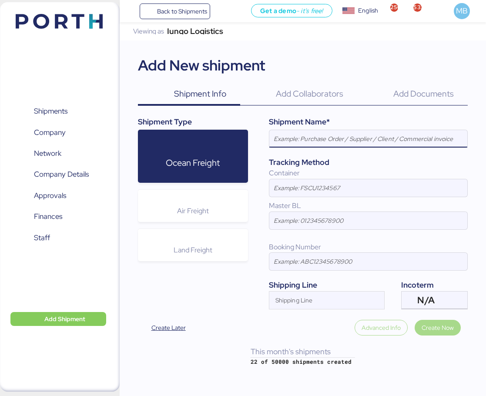
click at [339, 140] on input at bounding box center [368, 138] width 198 height 17
paste input "BORGO - XIAMEN LUYAO / PO: LY501 Y LY502 / XIAMEN - MANZANILLO / 2x20 / TAROCT"
type input "BORGO - XIAMEN LUYAO / PO: LY501 Y LY502 / XIAMEN - MANZANILLO / 2x20 / TAROCT"
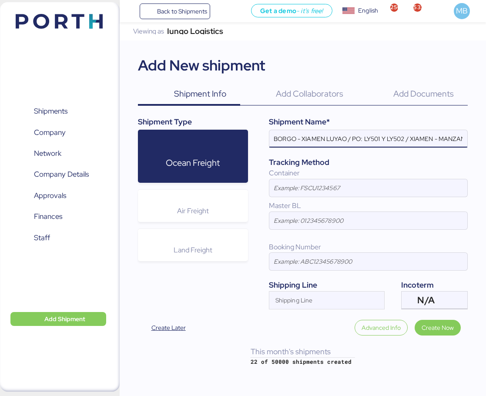
click at [448, 289] on div "Incoterm" at bounding box center [434, 284] width 66 height 11
click at [447, 301] on div "N/A" at bounding box center [433, 299] width 32 height 17
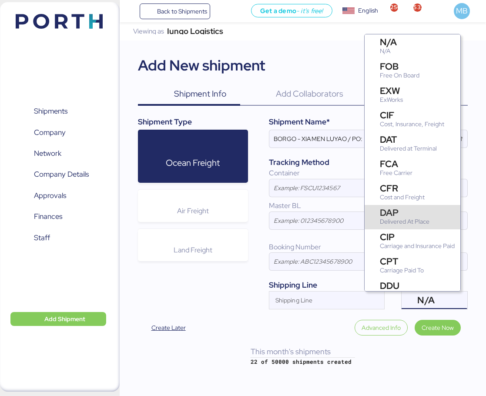
click at [420, 220] on div "Delivered At Place" at bounding box center [404, 221] width 50 height 9
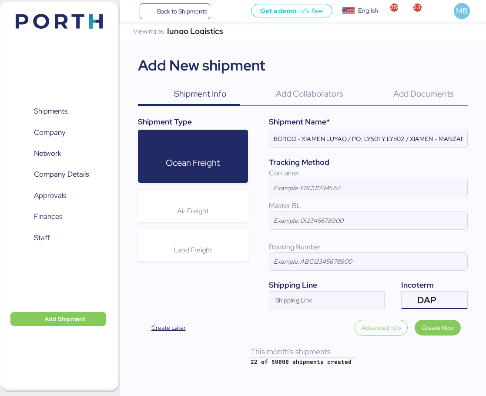
click at [410, 262] on input at bounding box center [368, 261] width 198 height 17
click at [409, 262] on input at bounding box center [368, 261] width 198 height 17
click at [301, 300] on input "Shipping Line" at bounding box center [319, 302] width 100 height 10
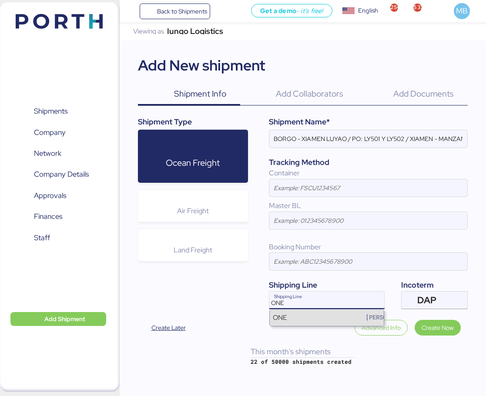
type input "ONE"
click at [335, 315] on div "ONE [PERSON_NAME]" at bounding box center [327, 317] width 114 height 17
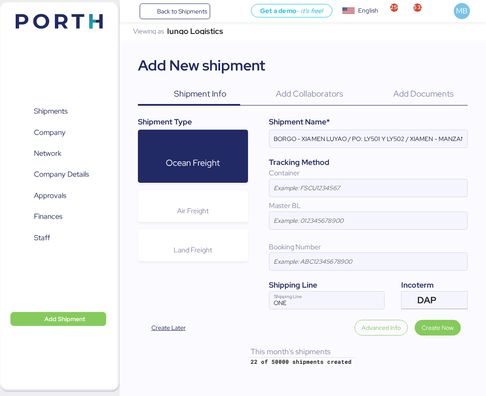
drag, startPoint x: 336, startPoint y: 149, endPoint x: 335, endPoint y: 140, distance: 9.2
click at [336, 149] on div at bounding box center [368, 151] width 198 height 9
click at [336, 147] on input "BORGO - XIAMEN LUYAO / PO: LY501 Y LY502 / XIAMEN - MANZANILLO / 2x20 / TAROCT" at bounding box center [368, 138] width 198 height 17
click at [335, 140] on input "BORGO - XIAMEN LUYAO / PO: LY501 Y LY502 / XIAMEN - MANZANILLO / 2x20 / TAROCT" at bounding box center [368, 138] width 198 height 17
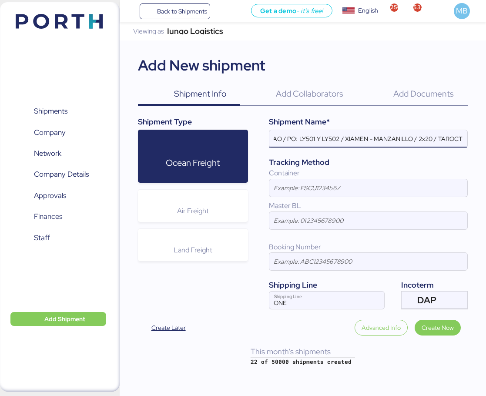
click at [335, 140] on input "BORGO - XIAMEN LUYAO / PO: LY501 Y LY502 / XIAMEN - MANZANILLO / 2x20 / TAROCT" at bounding box center [368, 138] width 198 height 17
click at [393, 163] on div "Tracking Method" at bounding box center [368, 161] width 199 height 11
click at [309, 140] on input "BORGO - XIAMEN LUYAO / PO: LY501 Y LY502 / XIAMEN - MANZANILLO / 2x20 / TAROCT" at bounding box center [368, 138] width 198 height 17
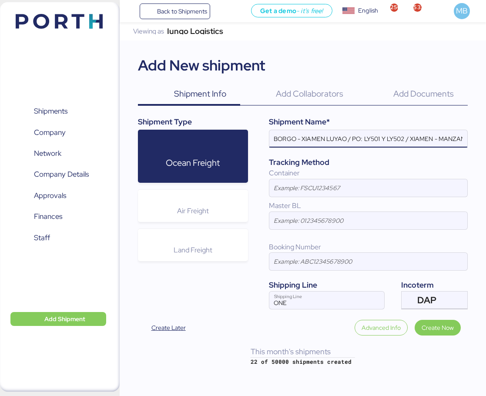
click at [332, 141] on input "BORGO - XIAMEN LUYAO / PO: LY501 Y LY502 / XIAMEN - MANZANILLO / 2x20 / TAROCT" at bounding box center [368, 138] width 198 height 17
paste input "SUNROAD"
click at [399, 136] on input "BORGO - XIAMEN SUNROAD / PO: LY501 Y LY502 / XIAMEN - MANZANILLO / 2x20 / TAROCT" at bounding box center [368, 138] width 198 height 17
paste input "MABO/01/2025"
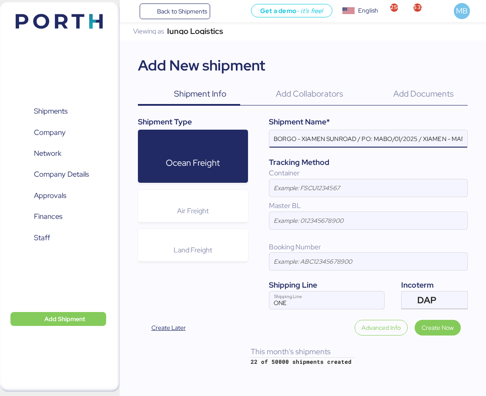
click at [432, 143] on input "BORGO - XIAMEN SUNROAD / PO: MABO/01/2025 / XIAMEN - MANZANILLO / 2x20 / TAROCT" at bounding box center [368, 138] width 198 height 17
type input "BORGO - XIAMEN SUNROAD / PO: MABO/01/2025 / XIAMEN - MANZANILLO / 2x20 / TAROCT"
click at [438, 325] on span "Create Now" at bounding box center [437, 327] width 32 height 10
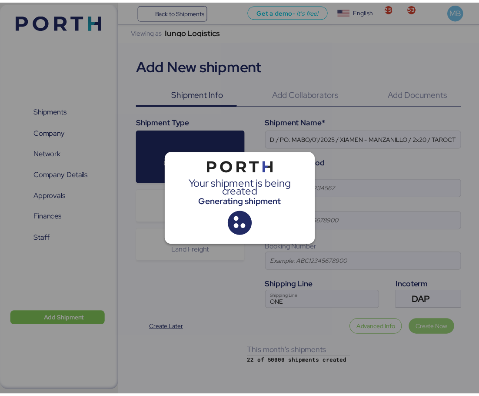
scroll to position [0, 0]
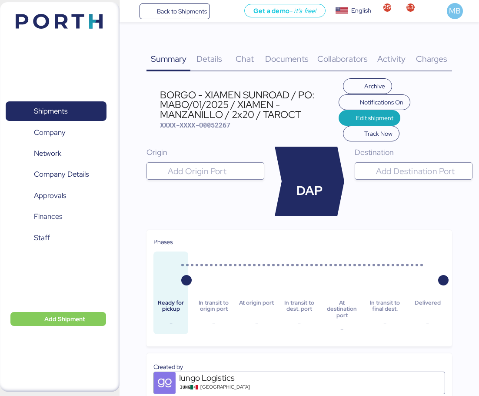
click at [204, 166] on input "search" at bounding box center [213, 171] width 94 height 10
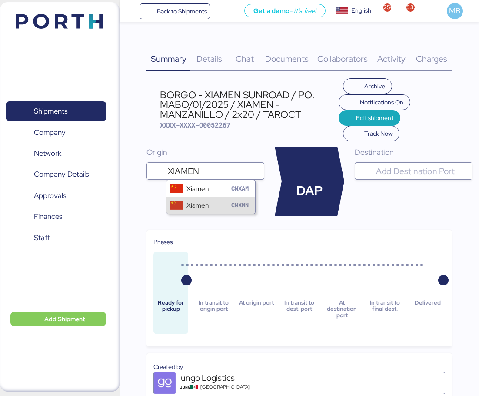
type input "XIAMEN"
click at [225, 198] on div "Xiamen CNXMN" at bounding box center [210, 204] width 89 height 17
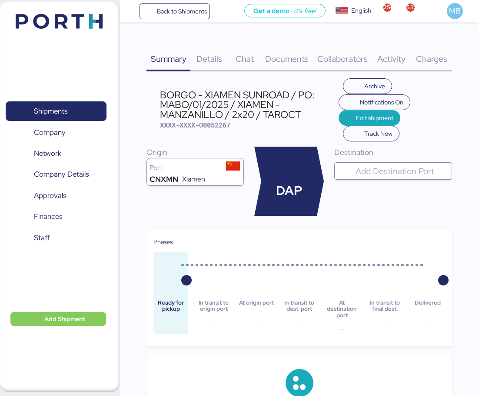
click at [385, 173] on input "search" at bounding box center [401, 171] width 94 height 10
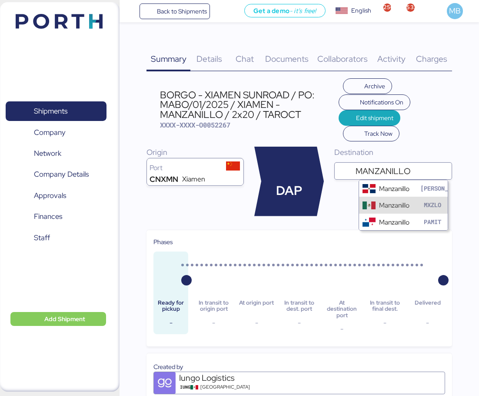
type input "MANZANILLO"
click at [386, 205] on div "Manzanillo" at bounding box center [394, 205] width 30 height 10
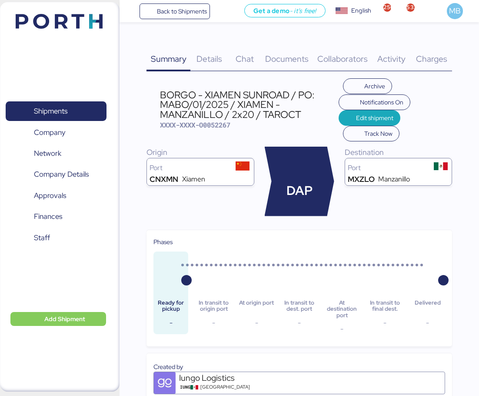
click at [205, 61] on span "Details" at bounding box center [209, 58] width 26 height 11
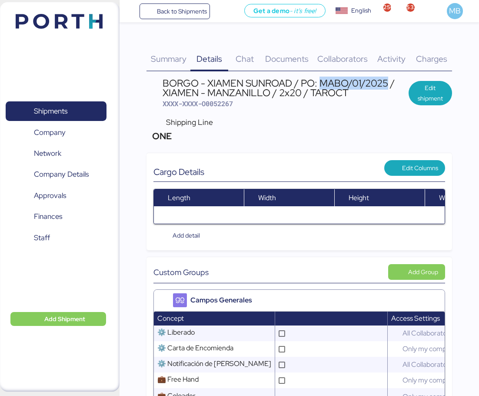
drag, startPoint x: 389, startPoint y: 82, endPoint x: 322, endPoint y: 85, distance: 66.6
click at [322, 84] on div "BORGO - XIAMEN SUNROAD / PO: MABO/01/2025 / XIAMEN - MANZANILLO / 2x20 / TAROCT" at bounding box center [286, 88] width 246 height 20
copy div "MABO/01/2025"
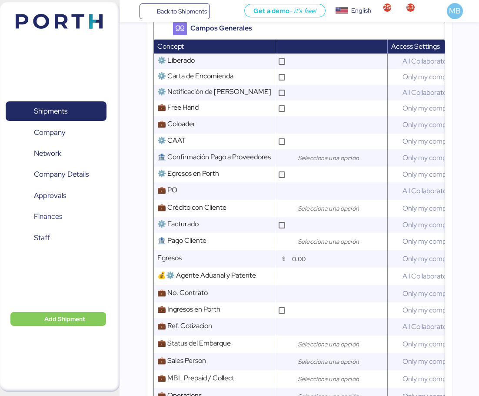
scroll to position [348, 0]
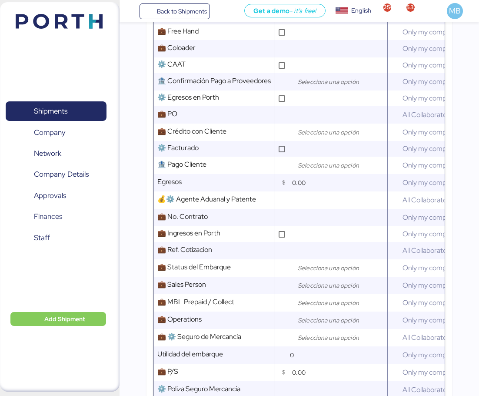
click at [308, 123] on input "text" at bounding box center [338, 114] width 97 height 17
paste input "MABO/01/2025"
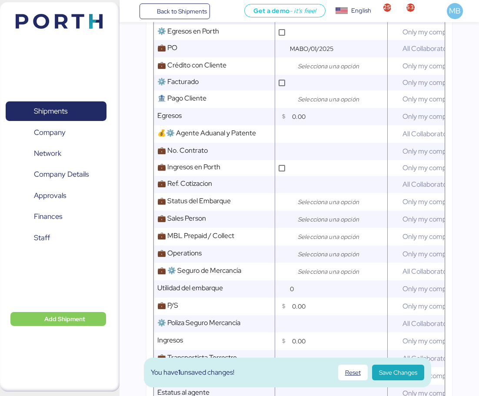
scroll to position [435, 0]
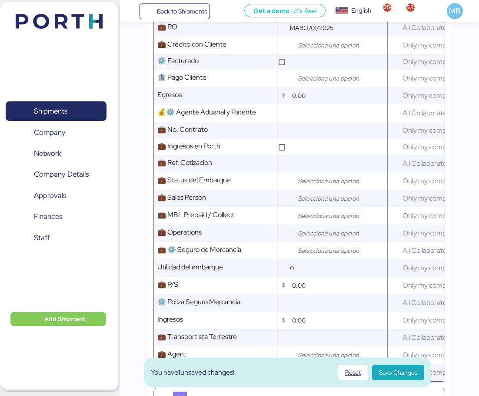
type input "MABO/01/2025"
click at [316, 185] on input "search" at bounding box center [341, 181] width 91 height 10
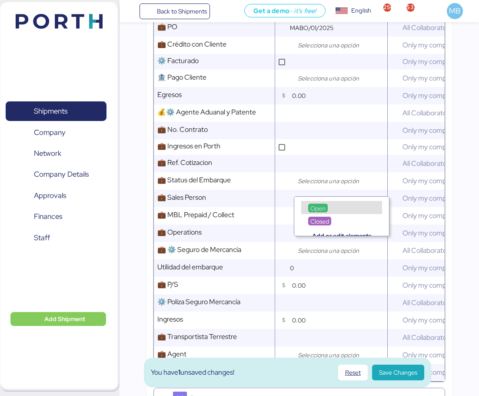
click at [0, 0] on span "Comment" at bounding box center [0, 0] width 0 height 0
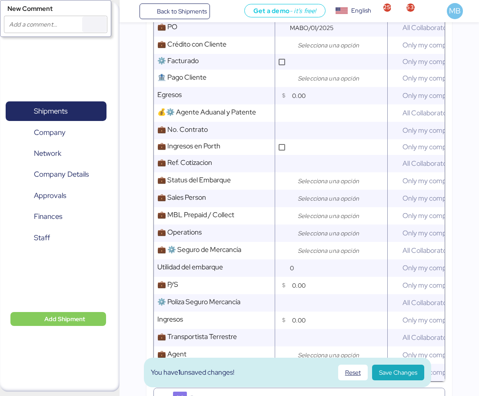
click at [329, 203] on input "search" at bounding box center [341, 198] width 91 height 10
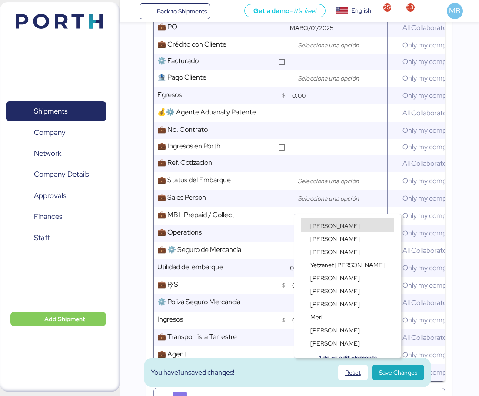
click at [333, 224] on span "[PERSON_NAME]" at bounding box center [335, 226] width 50 height 8
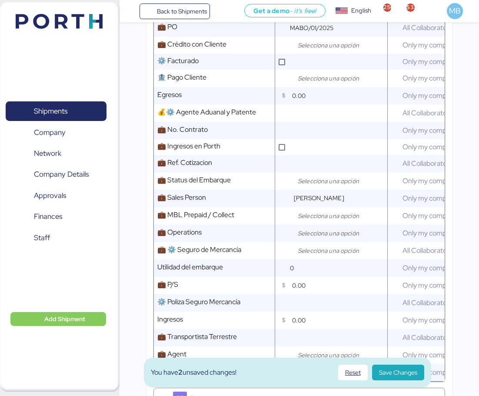
click at [325, 236] on input "search" at bounding box center [341, 233] width 91 height 10
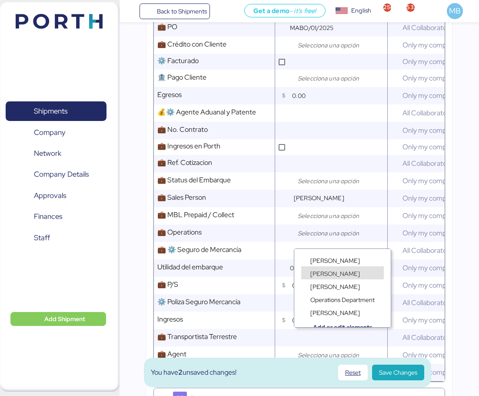
click at [348, 273] on span "[PERSON_NAME]" at bounding box center [335, 274] width 50 height 8
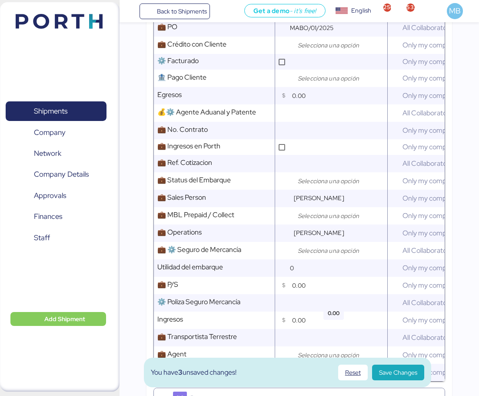
click at [317, 289] on input "0.00" at bounding box center [339, 284] width 95 height 17
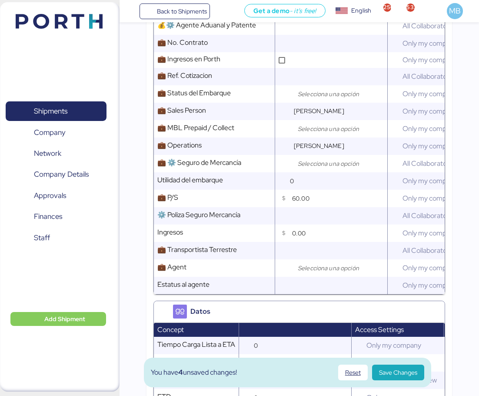
type input "60.00"
click at [332, 273] on input "search" at bounding box center [341, 268] width 91 height 10
click at [314, 273] on input "search" at bounding box center [341, 268] width 91 height 10
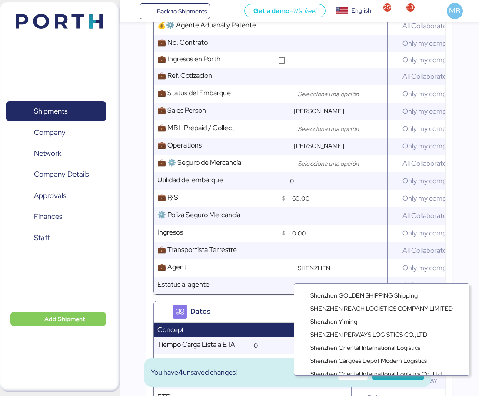
type input "SHENZHEN"
click at [399, 292] on span "Shenzhen GOLDEN SHIPPING Shipping" at bounding box center [363, 295] width 107 height 8
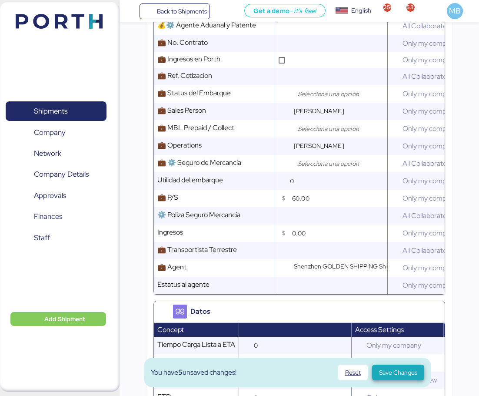
click at [419, 369] on span "Save Changes" at bounding box center [398, 372] width 52 height 16
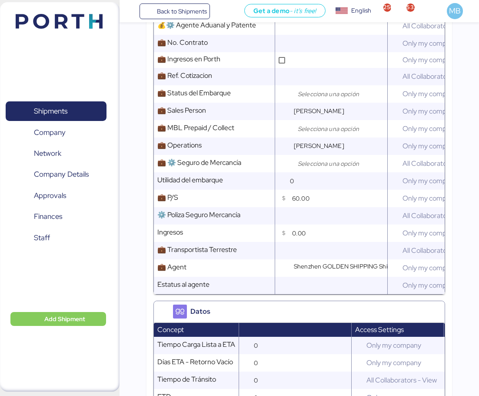
scroll to position [0, 0]
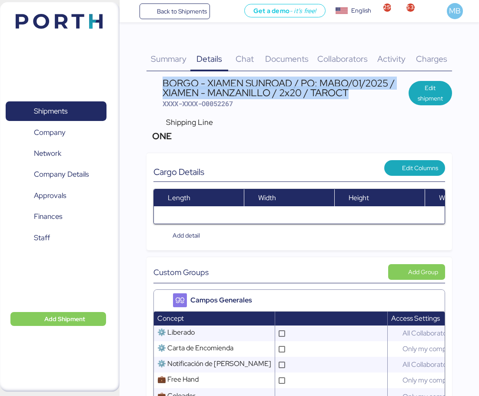
drag, startPoint x: 354, startPoint y: 93, endPoint x: 164, endPoint y: 82, distance: 189.8
click at [164, 82] on div "BORGO - XIAMEN SUNROAD / PO: MABO/01/2025 / XIAMEN - MANZANILLO / 2x20 / TAROCT" at bounding box center [286, 88] width 246 height 20
copy div "BORGO - XIAMEN SUNROAD / PO: MABO/01/2025 / XIAMEN - MANZANILLO / 2x20 / TAROCT"
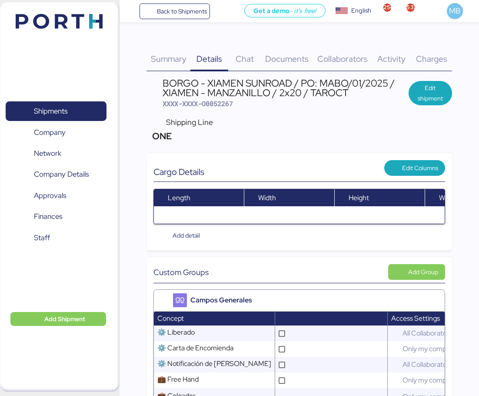
click at [228, 105] on span "XXXX-XXXX-O0052267" at bounding box center [198, 103] width 70 height 9
copy span "O0052267"
click at [246, 117] on div "Shipping Line ONE" at bounding box center [299, 129] width 306 height 33
click at [230, 105] on span "XXXX-XXXX-O0052267" at bounding box center [198, 103] width 70 height 9
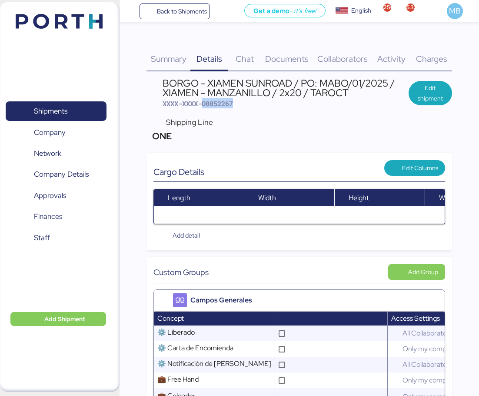
click at [230, 105] on span "XXXX-XXXX-O0052267" at bounding box center [198, 103] width 70 height 9
copy span "O0052267"
click at [78, 110] on span "Shipments" at bounding box center [55, 111] width 93 height 13
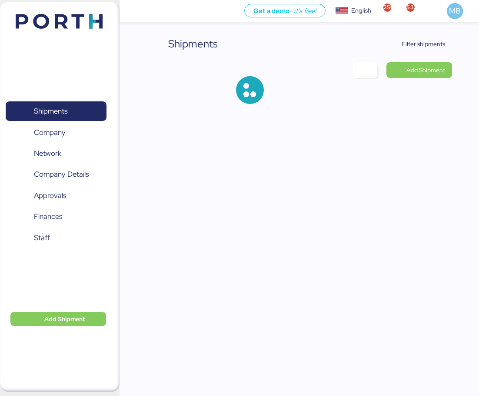
click at [436, 43] on span "Filter shipments" at bounding box center [423, 44] width 43 height 10
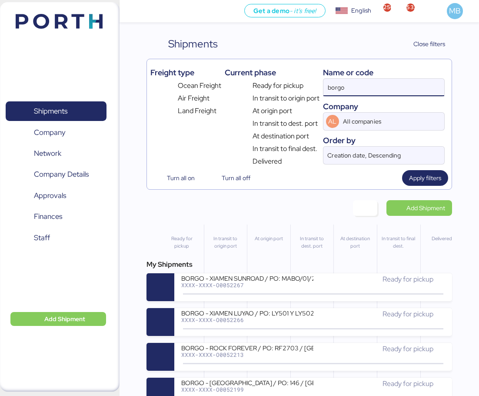
drag, startPoint x: 358, startPoint y: 96, endPoint x: 270, endPoint y: 88, distance: 88.1
click at [276, 89] on div "Freight type Ocean Freight Air Freight Land Freight Current phase Ready for pic…" at bounding box center [299, 115] width 298 height 104
paste input "A0052258"
type input "A0052258"
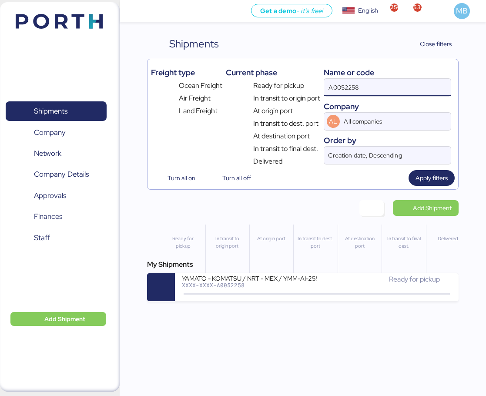
click at [302, 291] on icon at bounding box center [317, 294] width 42 height 10
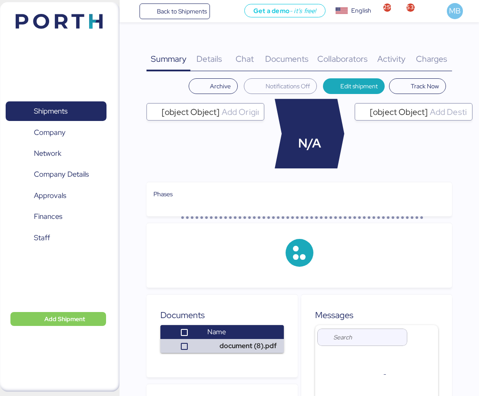
click at [434, 54] on span "Charges" at bounding box center [431, 58] width 31 height 11
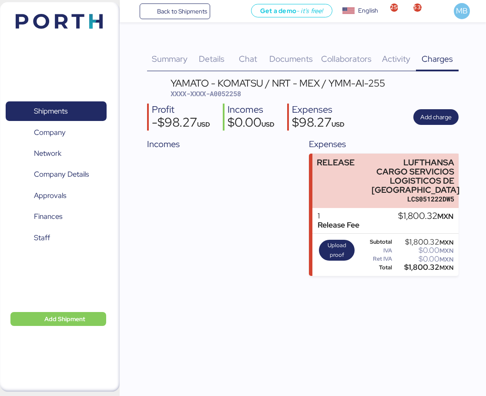
click at [439, 118] on span "Add charge" at bounding box center [435, 117] width 31 height 10
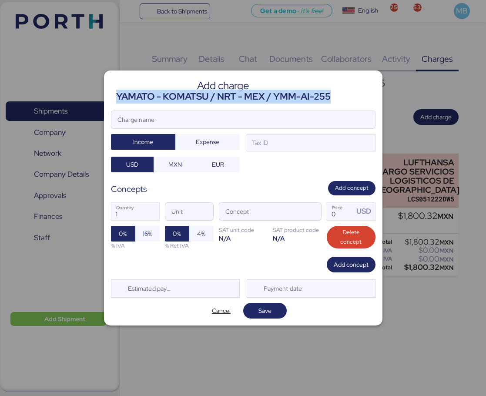
drag, startPoint x: 335, startPoint y: 97, endPoint x: 116, endPoint y: 100, distance: 218.2
click at [116, 100] on header "Add charge YAMATO - KOMATSU / NRT - MEX / YMM-AI-255" at bounding box center [243, 90] width 264 height 26
copy div "YAMATO - KOMATSU / NRT - MEX / YMM-AI-255"
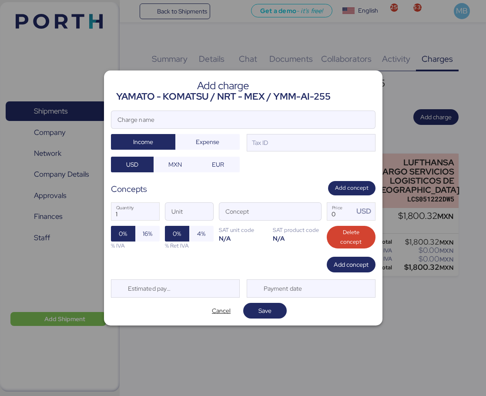
click at [235, 120] on input "Charge name" at bounding box center [242, 119] width 263 height 17
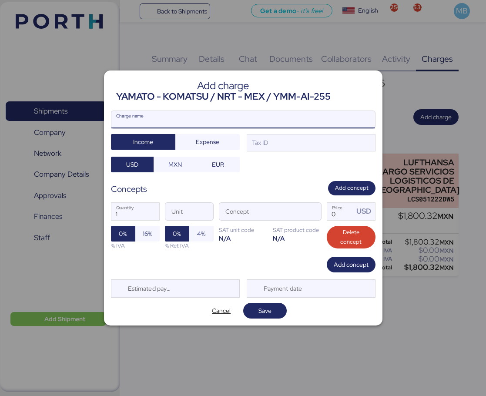
paste input "YAMATO - KOMATSU / NRT - MEX / YMM-AI-255"
type input "YAMATO - KOMATSU / NRT - MEX / YMM-AI-255"
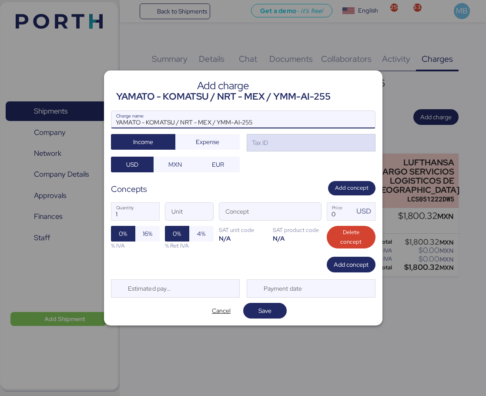
click at [274, 143] on div "Tax ID" at bounding box center [310, 142] width 129 height 17
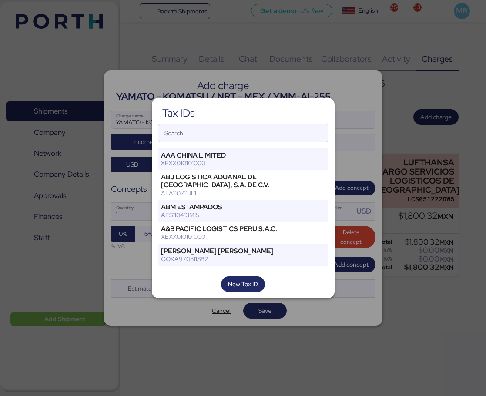
click at [236, 135] on input "Search" at bounding box center [243, 132] width 170 height 17
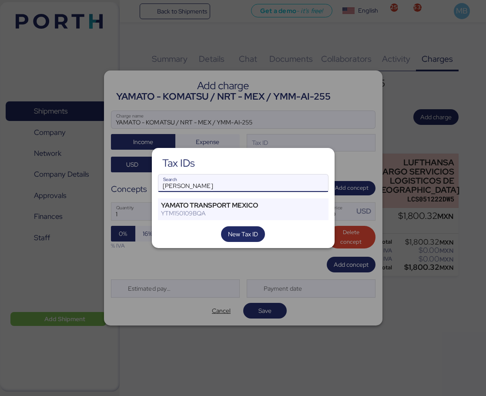
type input "[PERSON_NAME]"
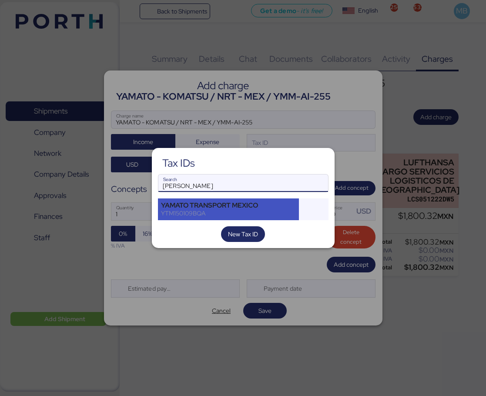
click at [222, 216] on div "YTM150109BQA" at bounding box center [228, 213] width 135 height 8
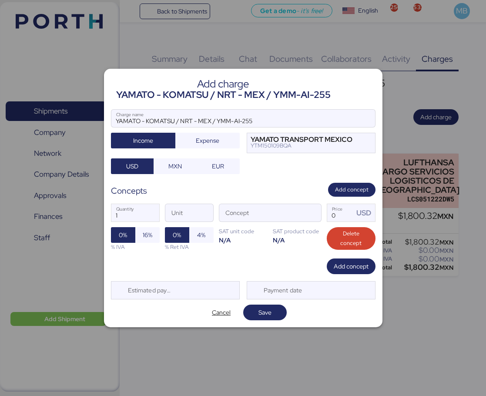
click at [148, 236] on span "16%" at bounding box center [148, 235] width 10 height 10
click at [313, 216] on span "button" at bounding box center [312, 215] width 18 height 18
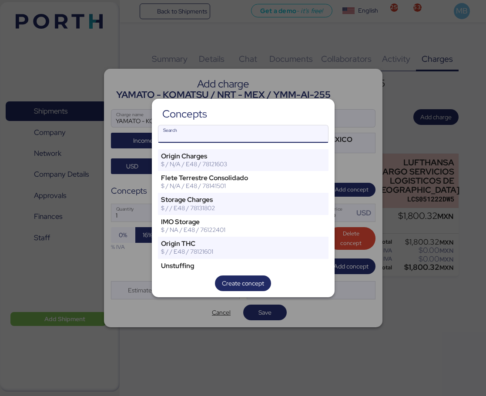
click at [203, 135] on input "Search" at bounding box center [243, 133] width 170 height 17
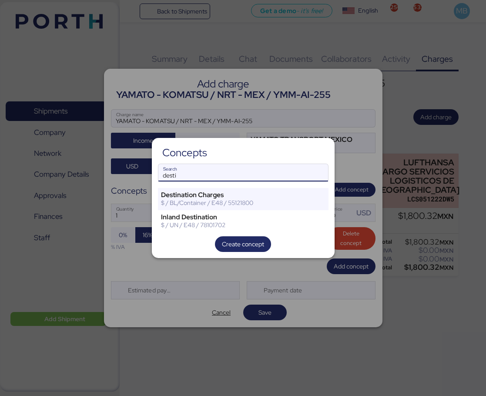
type input "desti"
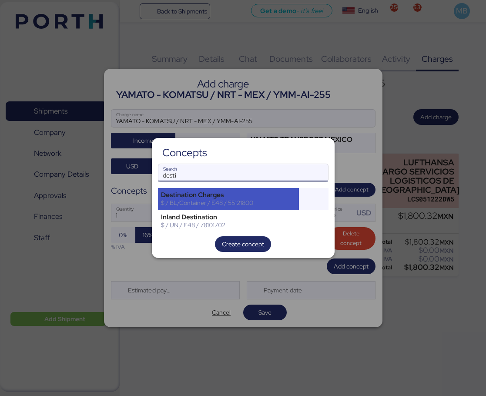
click at [241, 196] on div "Destination Charges" at bounding box center [228, 195] width 135 height 8
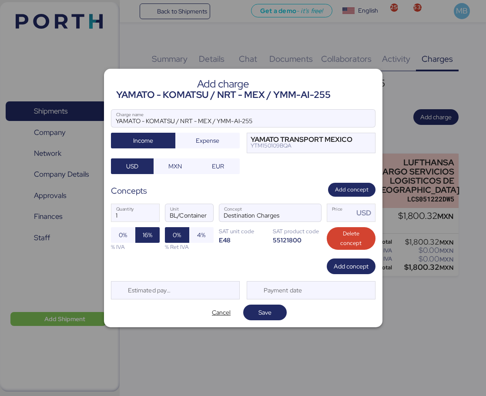
click at [340, 217] on input "Price USD" at bounding box center [340, 212] width 27 height 17
type input "1800.32"
click at [344, 269] on span "Add concept" at bounding box center [350, 266] width 35 height 10
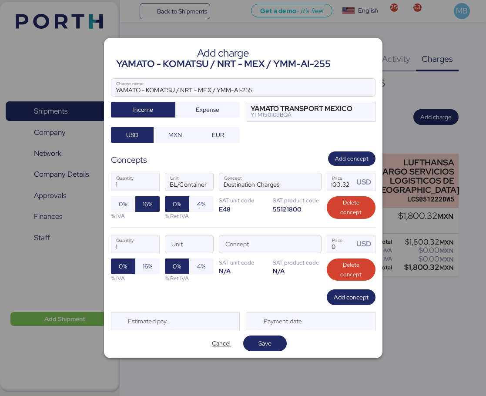
scroll to position [0, 0]
click at [319, 241] on span "button" at bounding box center [312, 246] width 18 height 18
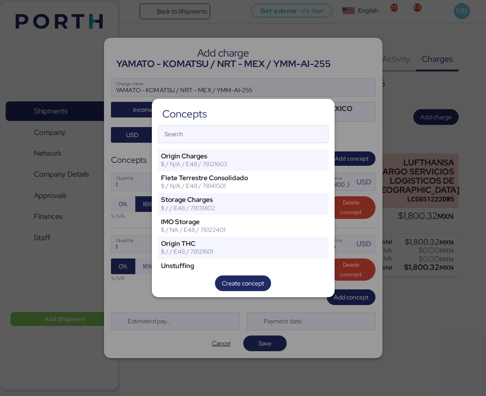
click at [230, 130] on input "Search" at bounding box center [243, 133] width 170 height 17
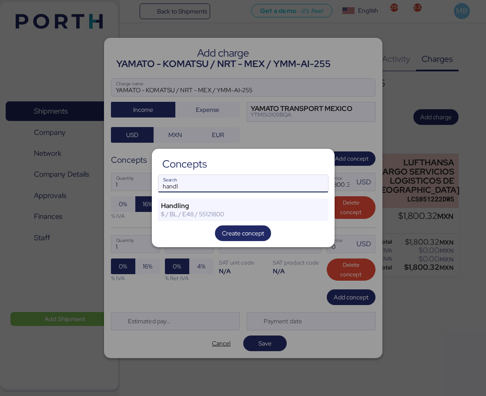
type input "handl"
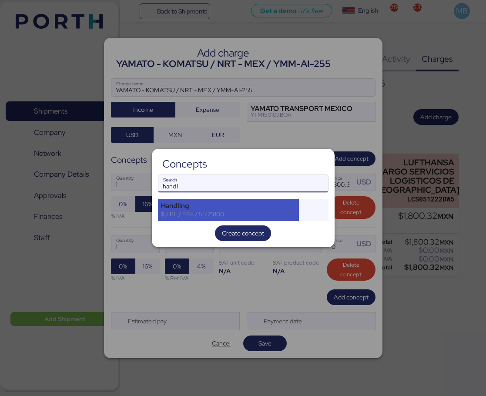
click at [209, 202] on div "Handling" at bounding box center [228, 206] width 135 height 8
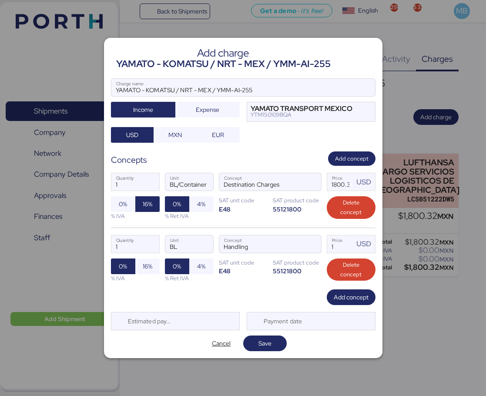
click at [144, 270] on span "16%" at bounding box center [148, 266] width 10 height 10
drag, startPoint x: 346, startPoint y: 243, endPoint x: 306, endPoint y: 243, distance: 40.0
click at [307, 243] on div "1 Quantity BL Unit Handling Concept 1 Price USD 0% 16% % IVA 0% 4% % Ret IVA SA…" at bounding box center [243, 258] width 264 height 62
type input "680"
click at [337, 299] on span "Add concept" at bounding box center [350, 297] width 35 height 10
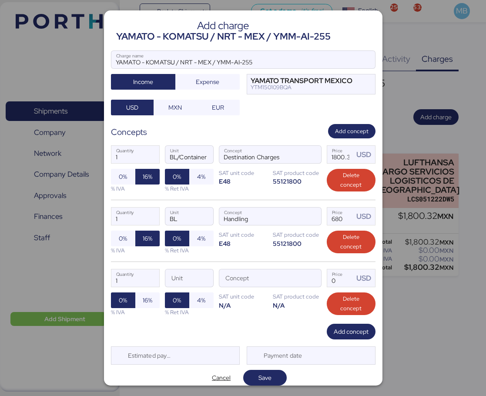
click at [310, 279] on span "button" at bounding box center [312, 280] width 18 height 18
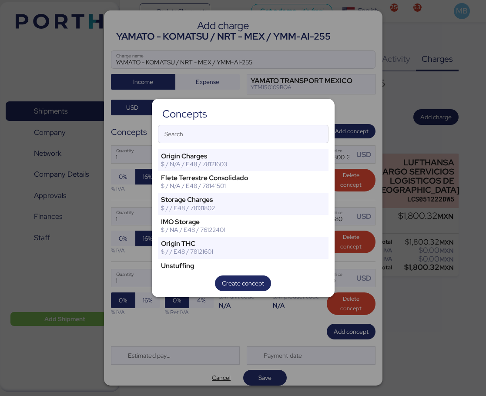
click at [225, 138] on input "Search" at bounding box center [243, 133] width 170 height 17
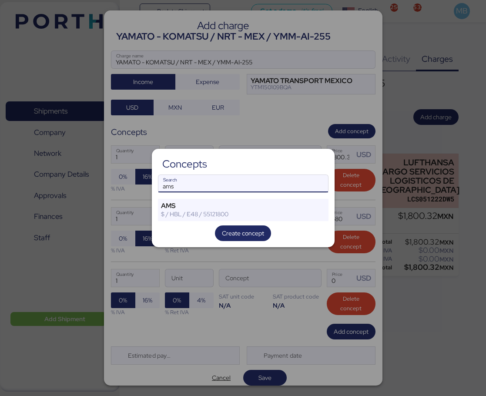
type input "ams"
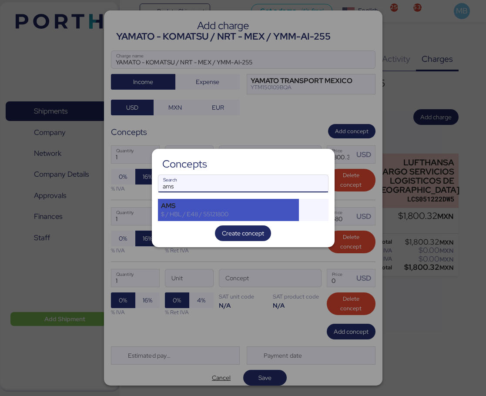
click at [227, 204] on div "AMS" at bounding box center [228, 206] width 135 height 8
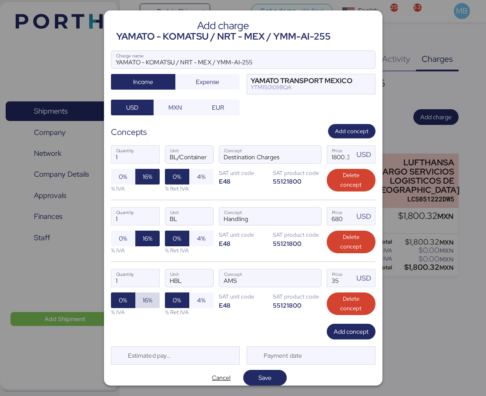
drag, startPoint x: 136, startPoint y: 298, endPoint x: 180, endPoint y: 283, distance: 46.2
click at [136, 298] on span "16%" at bounding box center [147, 300] width 24 height 16
drag, startPoint x: 328, startPoint y: 281, endPoint x: 299, endPoint y: 281, distance: 29.1
click at [300, 281] on div "1 Quantity HBL Unit AMS Concept 35 Price USD 0% 16% % IVA 0% 4% % Ret IVA SAT u…" at bounding box center [243, 292] width 264 height 62
type input "340"
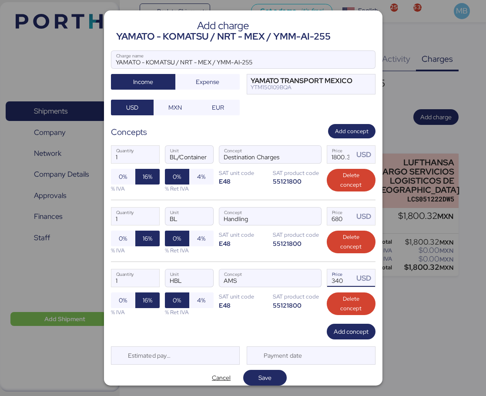
click at [182, 106] on span "MXN" at bounding box center [174, 107] width 29 height 12
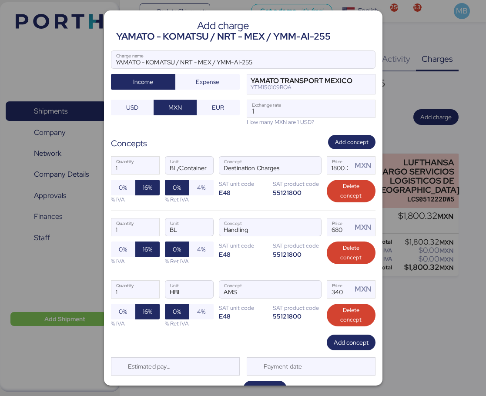
drag, startPoint x: 269, startPoint y: 106, endPoint x: 234, endPoint y: 108, distance: 34.8
click at [234, 108] on div "YAMATO - KOMATSU / NRT - MEX / YMM-AI-255 Charge name Income Expense YAMATO TRA…" at bounding box center [243, 88] width 264 height 76
paste input "8.3242"
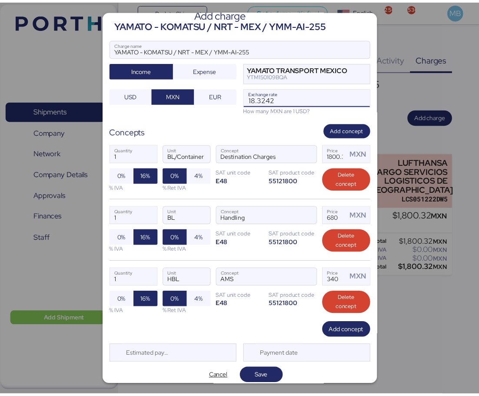
scroll to position [18, 0]
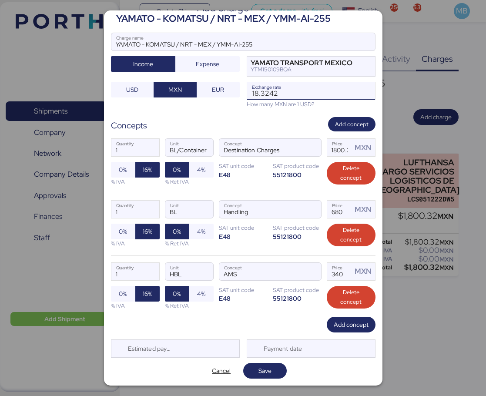
type input "18.3242"
click at [265, 366] on span "Save" at bounding box center [264, 370] width 13 height 10
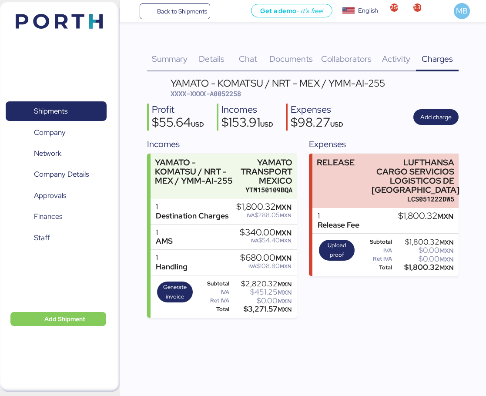
click at [408, 178] on div "LUFTHANSA CARGO SERVICIOS LOGISTICOS DE [GEOGRAPHIC_DATA]" at bounding box center [412, 176] width 83 height 37
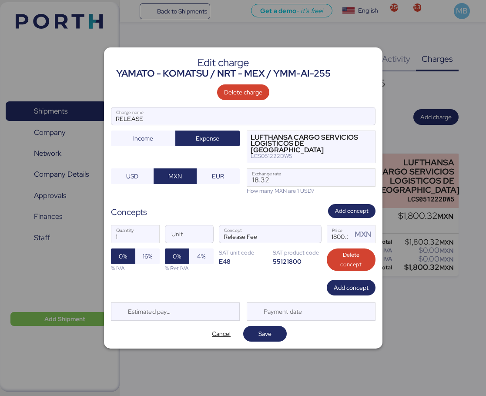
click at [222, 333] on span "Cancel" at bounding box center [221, 333] width 19 height 10
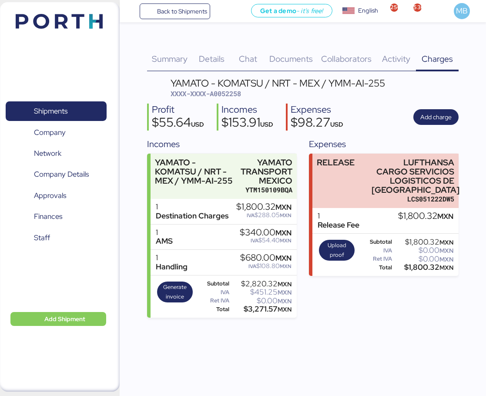
click at [81, 106] on span "Shipments" at bounding box center [55, 111] width 93 height 13
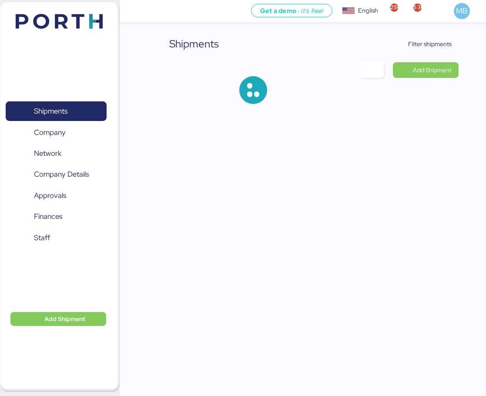
click at [443, 48] on span "Filter shipments" at bounding box center [429, 44] width 43 height 10
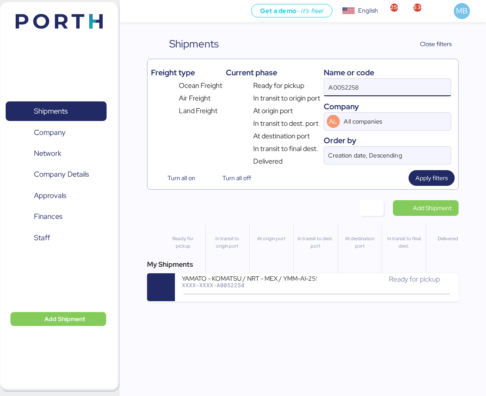
drag, startPoint x: 359, startPoint y: 89, endPoint x: 303, endPoint y: 90, distance: 56.1
click at [303, 90] on div "Freight type Ocean Freight Air Freight Land Freight Current phase Ready for pic…" at bounding box center [302, 115] width 303 height 104
paste input "O0052139"
type input "O0052139"
click at [306, 279] on div "[PERSON_NAME] / YMM-OI-236 / MBL: NGTL7478133 / HBL: YTJTGI100100 / LCL" at bounding box center [249, 277] width 135 height 7
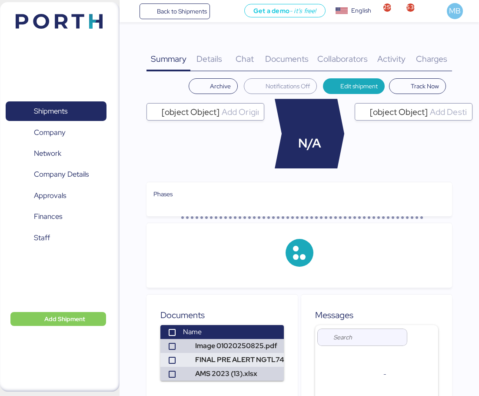
click at [436, 56] on span "Charges" at bounding box center [431, 58] width 31 height 11
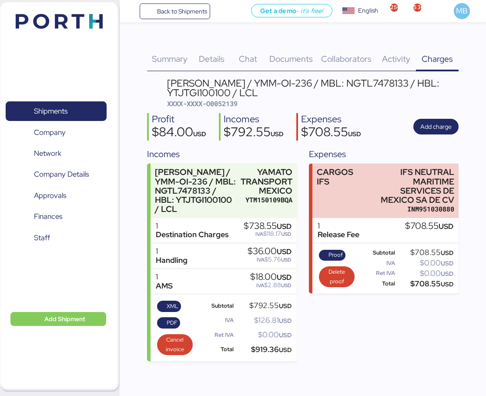
click at [171, 301] on span "XML" at bounding box center [172, 306] width 12 height 10
click at [169, 318] on span "PDF" at bounding box center [171, 323] width 11 height 10
click at [79, 100] on div "Shipments 0 Company 0 Network 0 Company Details 0 Approvals 0 Finances 0 Staff 0" at bounding box center [56, 196] width 112 height 215
click at [79, 109] on span "Shipments" at bounding box center [55, 111] width 93 height 13
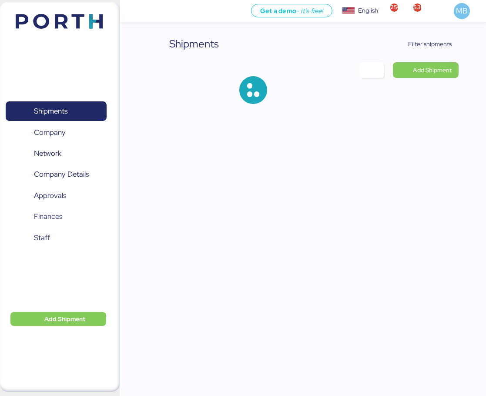
click at [439, 42] on span "Filter shipments" at bounding box center [429, 44] width 43 height 10
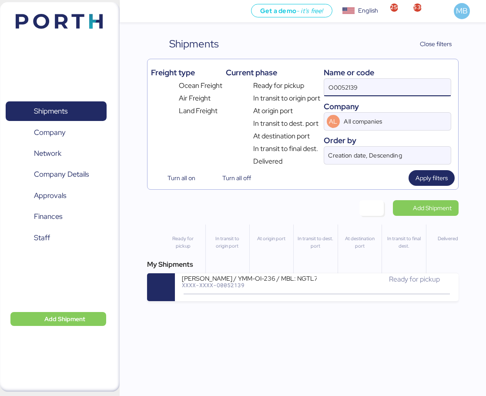
drag, startPoint x: 394, startPoint y: 85, endPoint x: 300, endPoint y: 86, distance: 93.9
click at [301, 86] on div "Freight type Ocean Freight Air Freight Land Freight Current phase Ready for pic…" at bounding box center [302, 115] width 303 height 104
paste input "O0052065"
type input "O0052065"
click at [282, 283] on div "XXXX-XXXX-O0052065" at bounding box center [249, 285] width 135 height 6
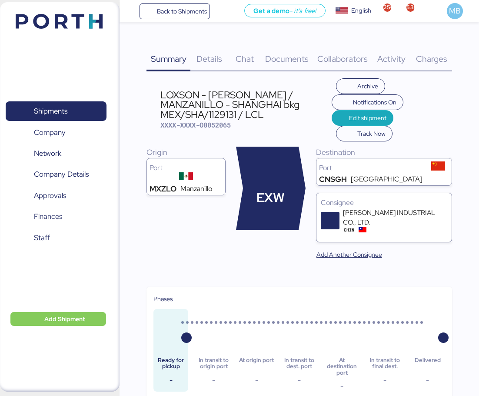
click at [227, 58] on div "Details 0" at bounding box center [209, 53] width 38 height 35
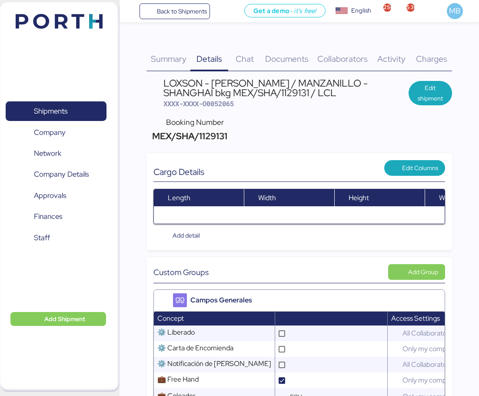
click at [442, 58] on span "Charges" at bounding box center [431, 58] width 31 height 11
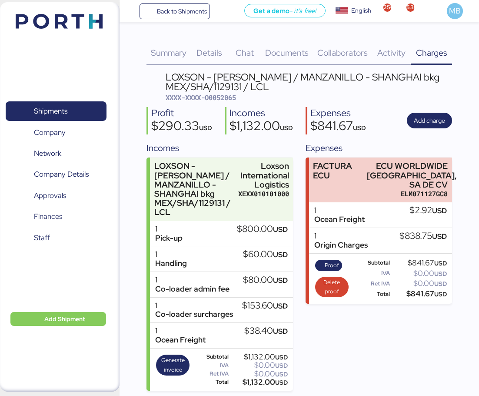
scroll to position [8, 0]
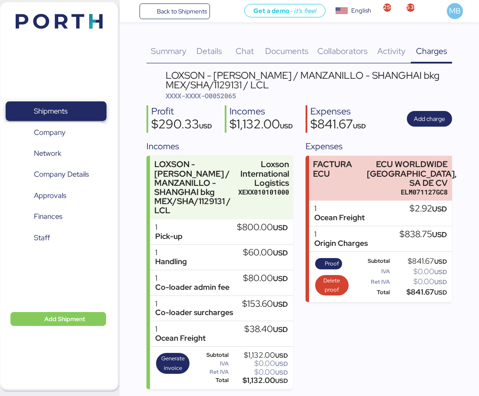
click at [73, 105] on span "Shipments" at bounding box center [55, 111] width 93 height 13
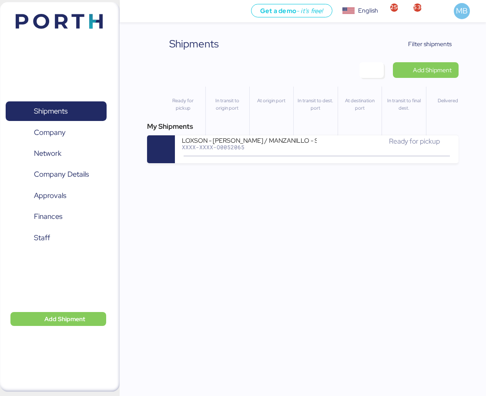
click at [436, 46] on span "Filter shipments" at bounding box center [429, 44] width 43 height 10
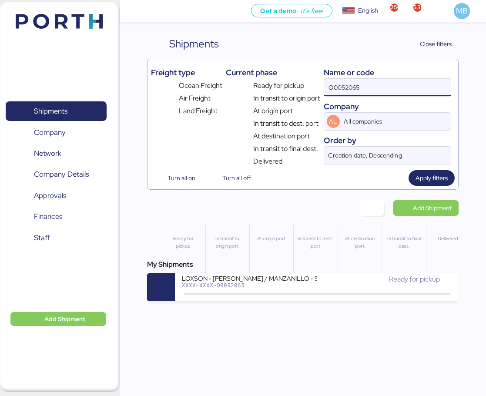
drag, startPoint x: 376, startPoint y: 86, endPoint x: 303, endPoint y: 85, distance: 73.0
click at [313, 85] on div "Freight type Ocean Freight Air Freight Land Freight Current phase Ready for pic…" at bounding box center [302, 115] width 303 height 104
paste input "O0052178"
type input "O0052178"
click at [280, 289] on div "YAMATO - FUKOKU / YMM-OI-224 / MBL: CC1JKTMZ025950 / HBL: YIFFW0166695 / LCL XX…" at bounding box center [316, 287] width 283 height 28
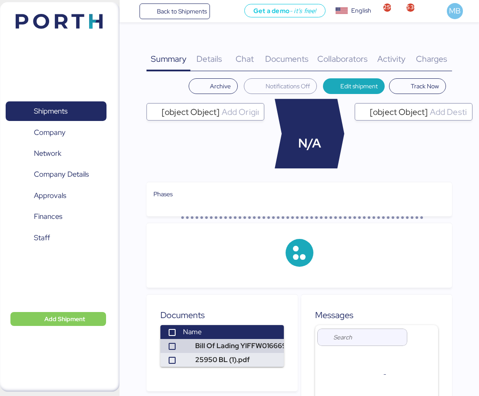
click at [442, 57] on span "Charges" at bounding box center [431, 58] width 31 height 11
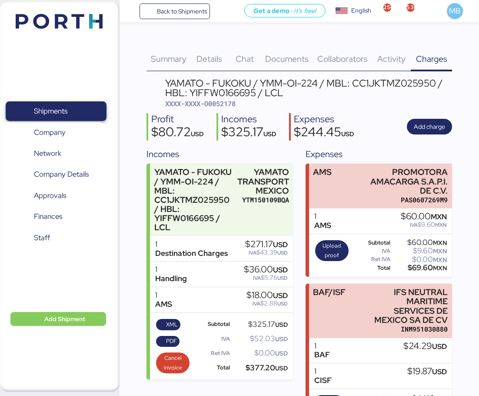
click at [77, 105] on span "Shipments" at bounding box center [55, 111] width 93 height 13
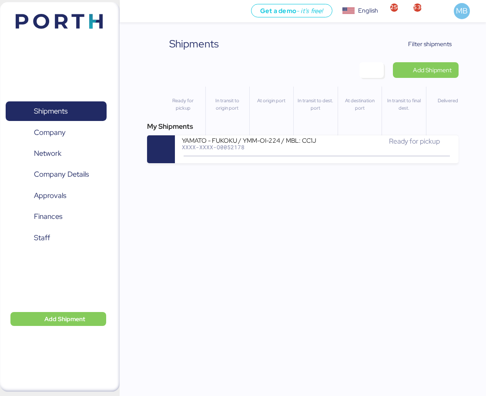
click at [444, 42] on span "Filter shipments" at bounding box center [429, 44] width 43 height 10
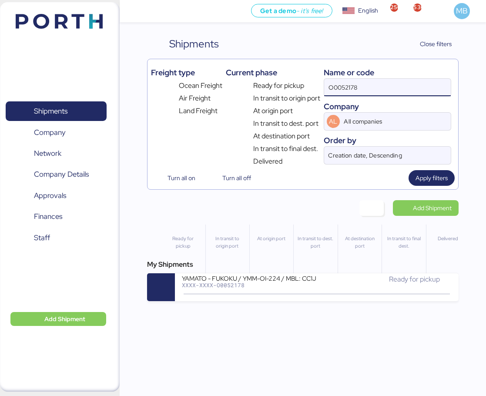
drag, startPoint x: 379, startPoint y: 83, endPoint x: 313, endPoint y: 84, distance: 66.1
click at [313, 84] on div "Freight type Ocean Freight Air Freight Land Freight Current phase Ready for pic…" at bounding box center [302, 115] width 303 height 104
paste input "O0052093"
type input "O0052093"
click at [280, 286] on div "XXXX-XXXX-O0052093" at bounding box center [249, 285] width 135 height 6
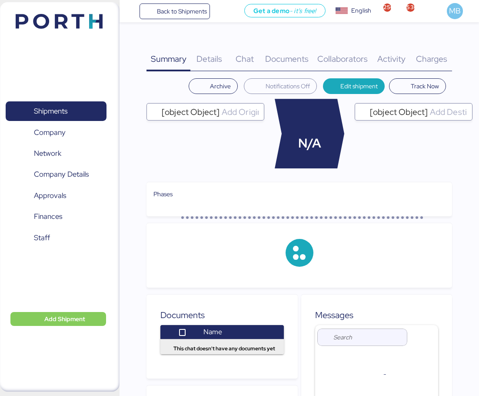
click at [440, 51] on div "Charges 0" at bounding box center [431, 53] width 41 height 35
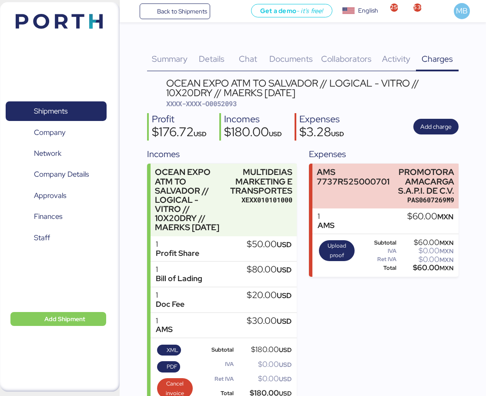
click at [62, 113] on span "Shipments" at bounding box center [50, 111] width 33 height 13
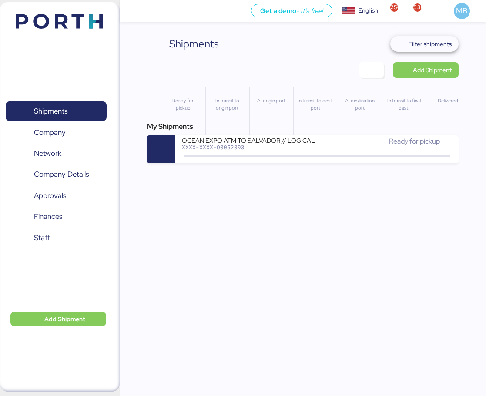
click at [436, 47] on span "Filter shipments" at bounding box center [429, 44] width 43 height 10
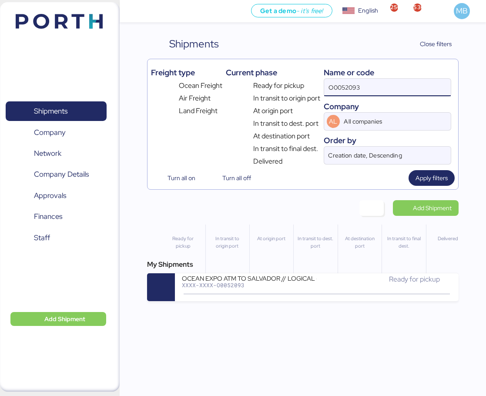
drag, startPoint x: 381, startPoint y: 82, endPoint x: 299, endPoint y: 81, distance: 81.7
click at [299, 81] on div "Freight type Ocean Freight Air Freight Land Freight Current phase Ready for pic…" at bounding box center [302, 115] width 303 height 104
paste input "O0052016"
type input "O0052016"
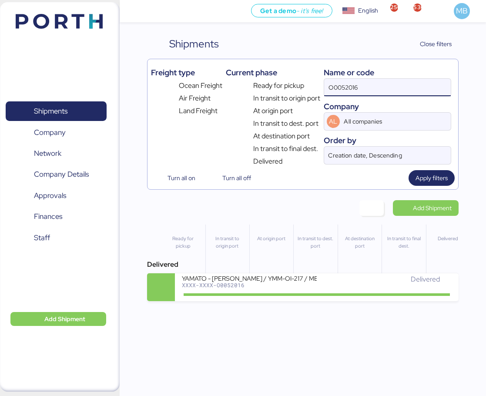
click at [318, 283] on div "Delivered" at bounding box center [383, 279] width 135 height 10
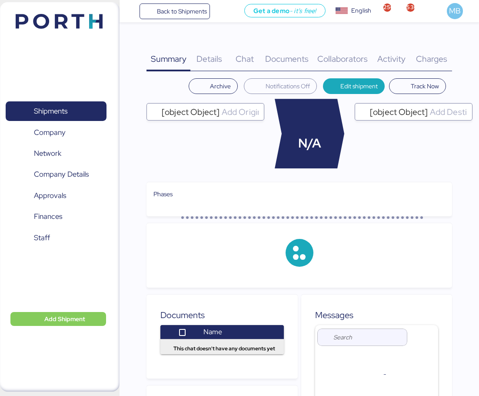
click at [441, 56] on span "Charges" at bounding box center [431, 58] width 31 height 11
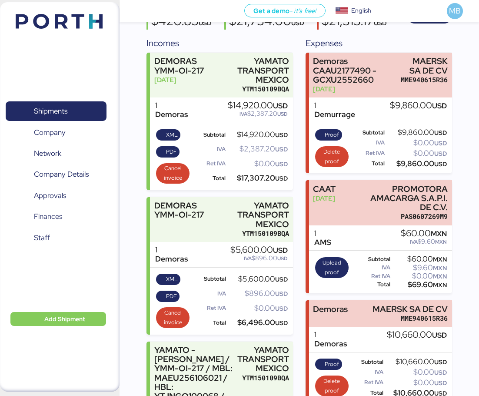
scroll to position [100, 0]
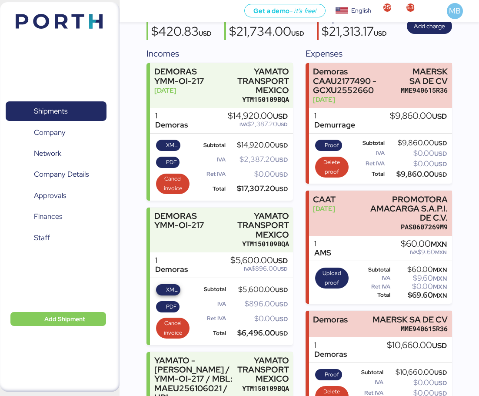
click at [170, 294] on span "XML" at bounding box center [172, 290] width 12 height 10
click at [170, 311] on span "PDF" at bounding box center [171, 307] width 11 height 10
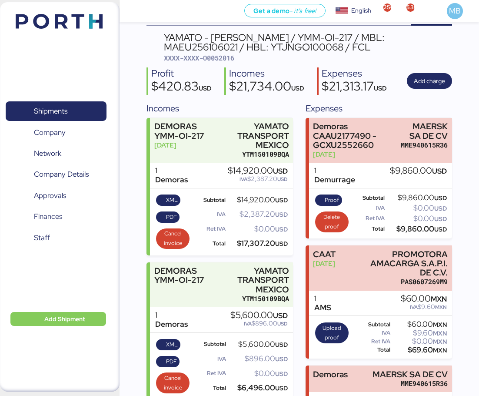
scroll to position [0, 0]
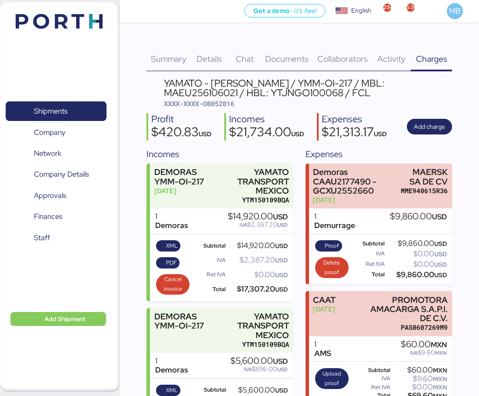
click at [73, 115] on span "Shipments" at bounding box center [55, 111] width 93 height 13
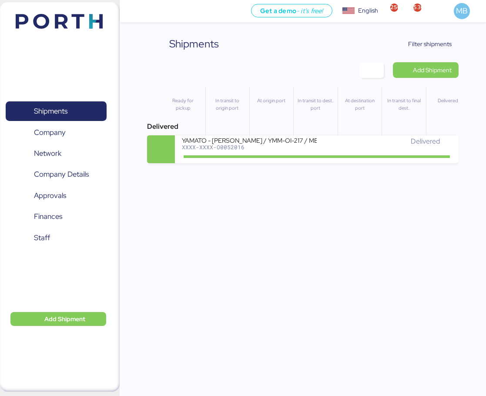
click at [429, 43] on span "Filter shipments" at bounding box center [429, 44] width 43 height 10
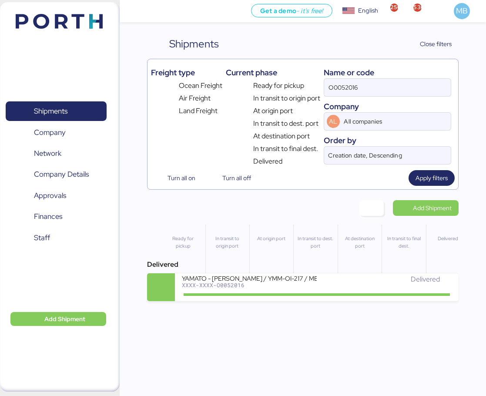
drag, startPoint x: 379, startPoint y: 87, endPoint x: 281, endPoint y: 86, distance: 97.4
click at [282, 86] on div "Freight type Ocean Freight Air Freight Land Freight Current phase Ready for pic…" at bounding box center [302, 115] width 303 height 104
paste input "A0052258"
type input "A0052258"
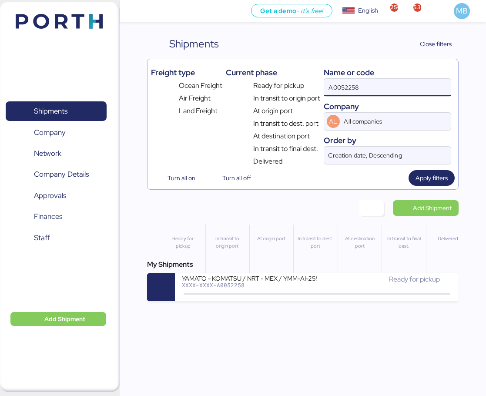
click at [308, 278] on div "YAMATO - KOMATSU / NRT - MEX / YMM-AI-255" at bounding box center [249, 277] width 135 height 7
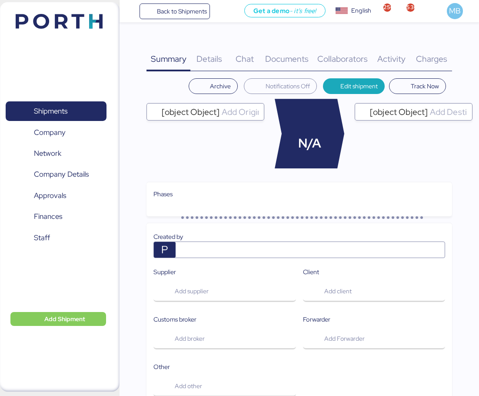
click at [440, 57] on span "Charges" at bounding box center [431, 58] width 31 height 11
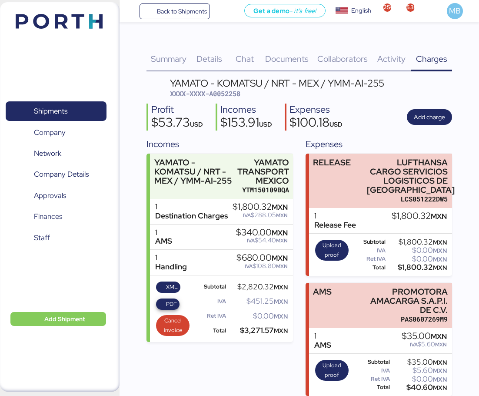
click at [171, 303] on span "PDF" at bounding box center [171, 304] width 11 height 10
click at [169, 289] on span "XML" at bounding box center [172, 287] width 12 height 10
click at [234, 87] on div "YAMATO - KOMATSU / NRT - MEX / YMM-AI-255" at bounding box center [277, 83] width 214 height 10
click at [233, 94] on span "XXXX-XXXX-A0052258" at bounding box center [205, 93] width 70 height 9
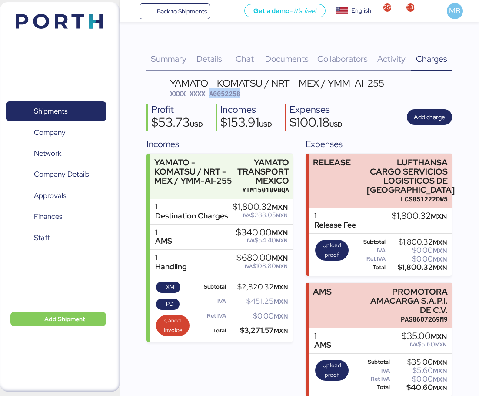
copy span "A0052258"
